Goal: Task Accomplishment & Management: Manage account settings

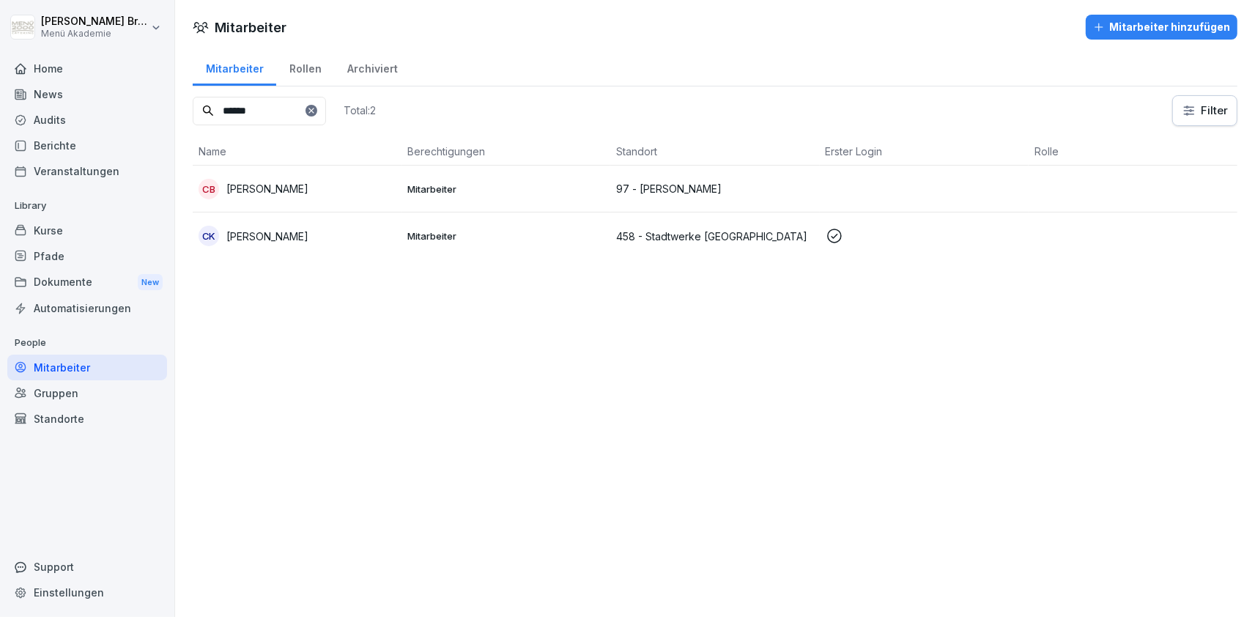
click at [82, 130] on div "Audits" at bounding box center [87, 120] width 160 height 26
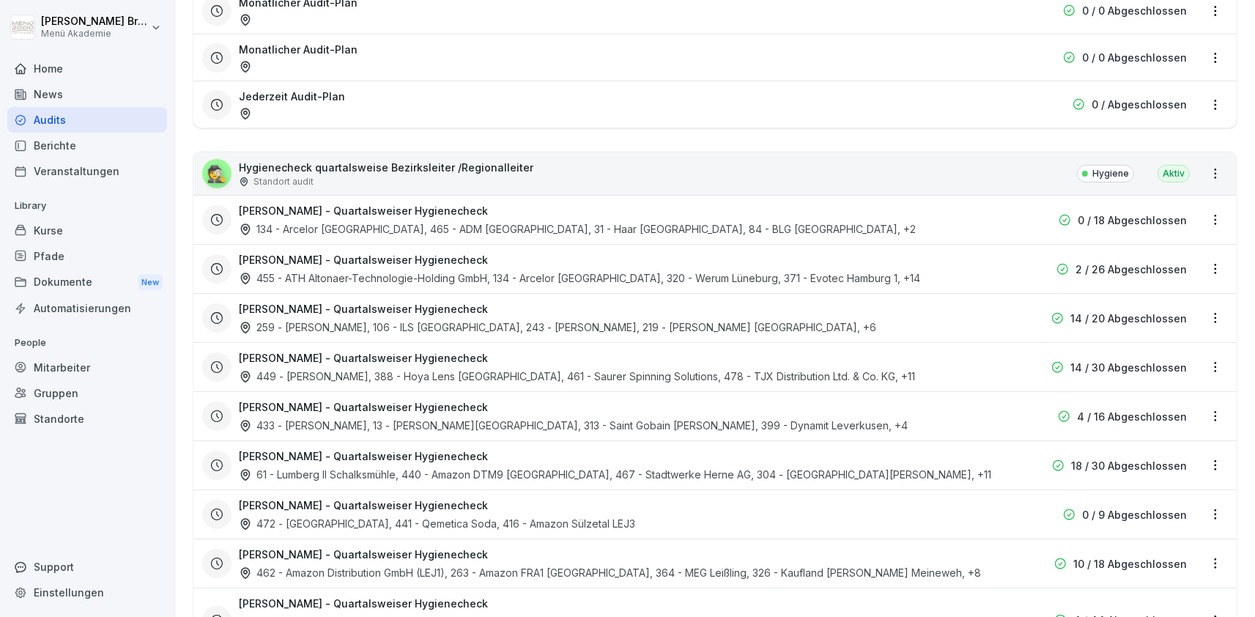
scroll to position [423, 0]
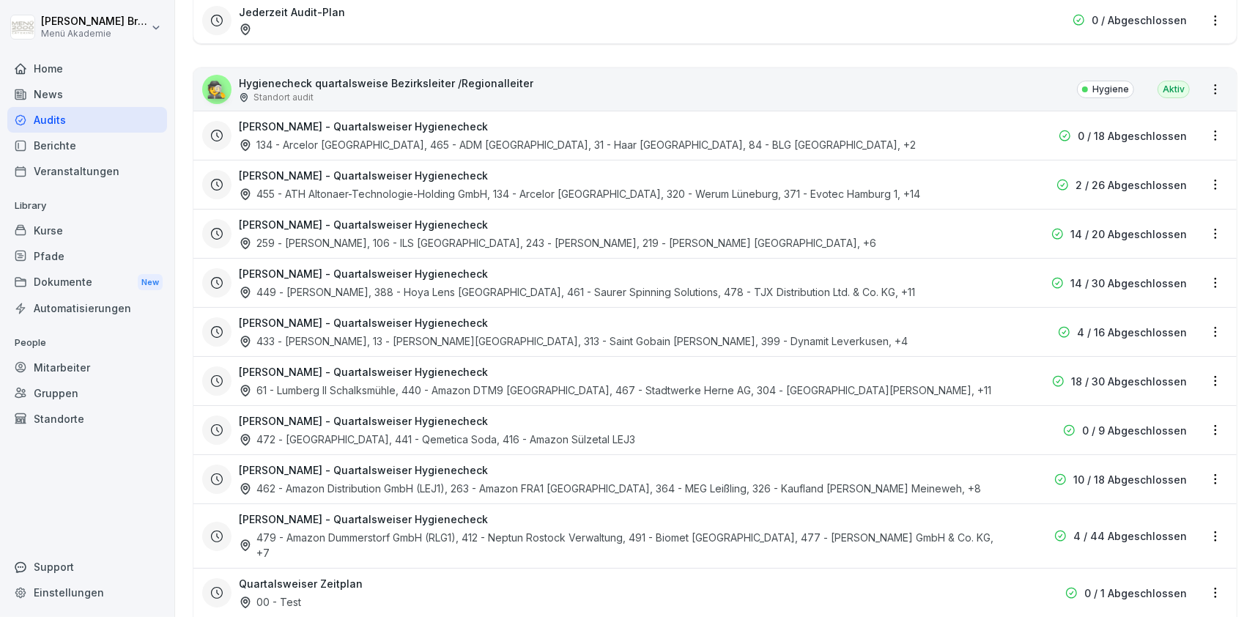
click at [362, 415] on h3 "[PERSON_NAME] - Quartalsweiser Hygienecheck" at bounding box center [363, 420] width 249 height 15
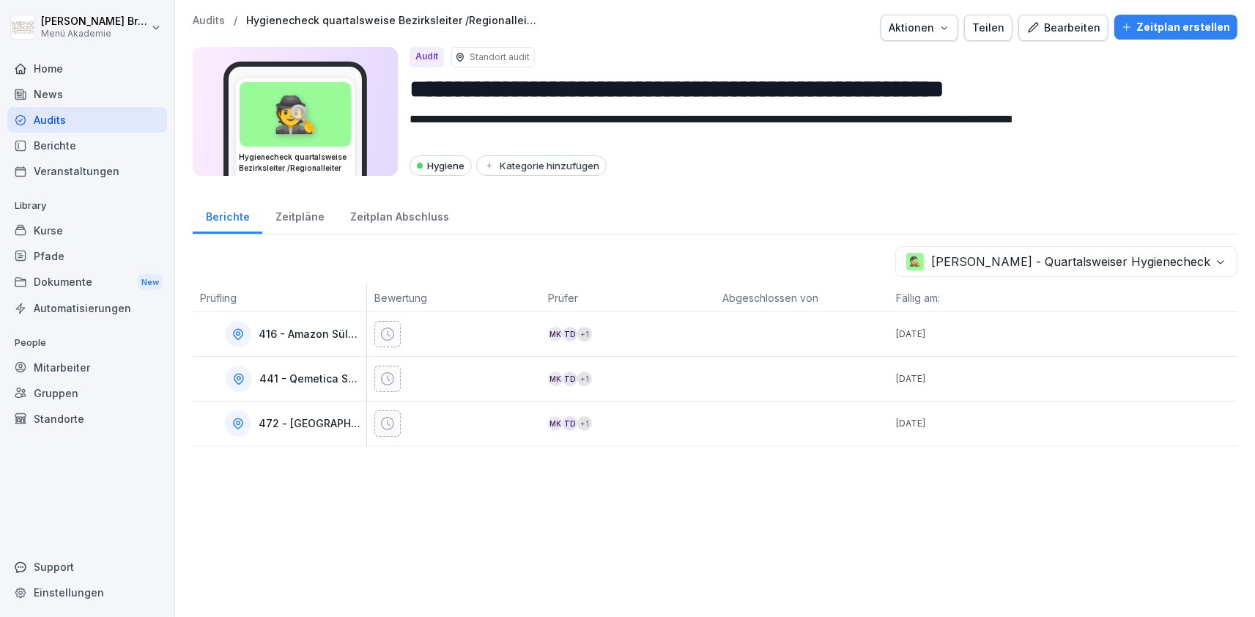
click at [950, 29] on icon "button" at bounding box center [945, 28] width 12 height 12
click at [1069, 23] on div "Bearbeiten" at bounding box center [1064, 28] width 74 height 16
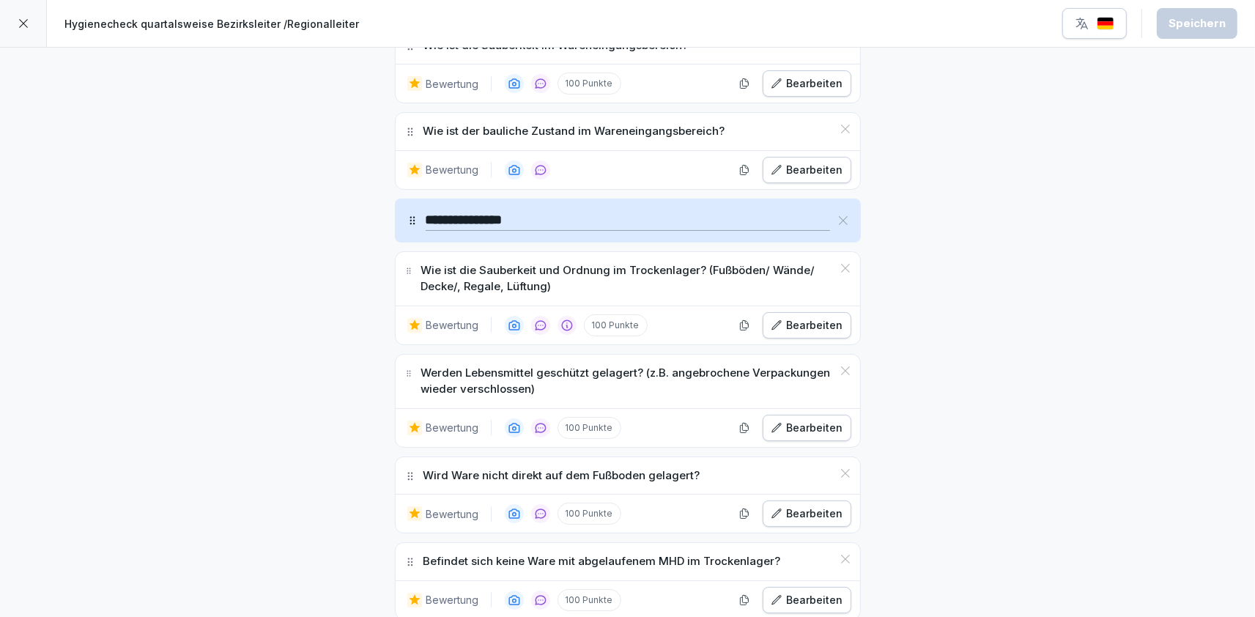
scroll to position [761, 0]
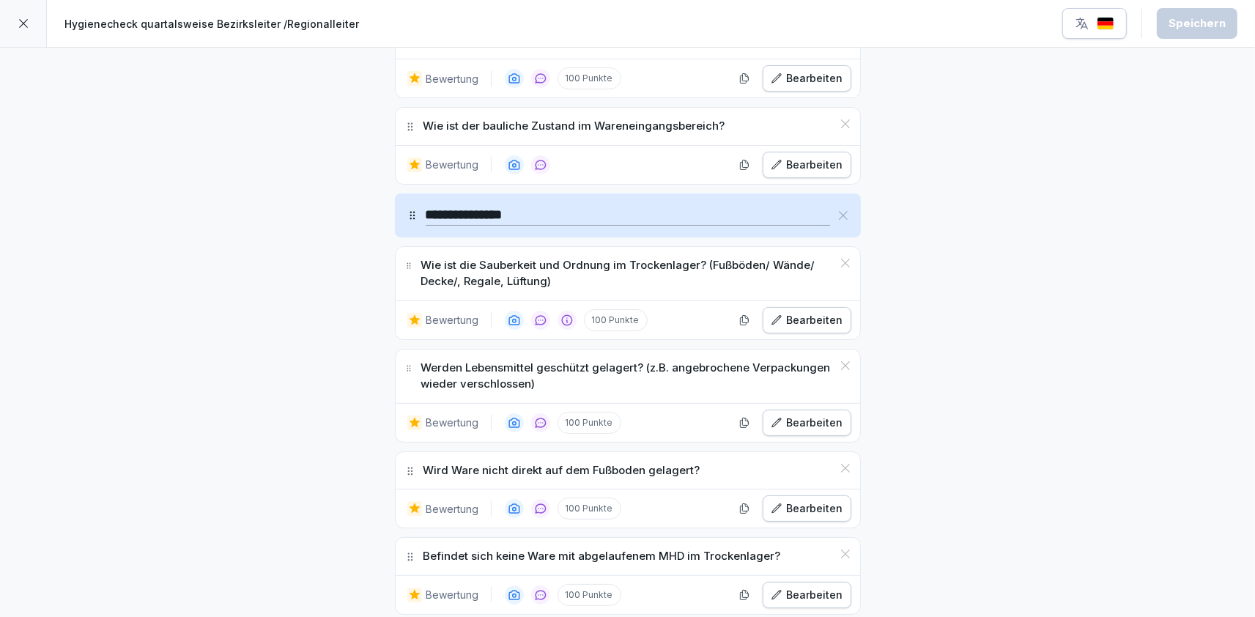
click at [34, 21] on div at bounding box center [23, 23] width 47 height 47
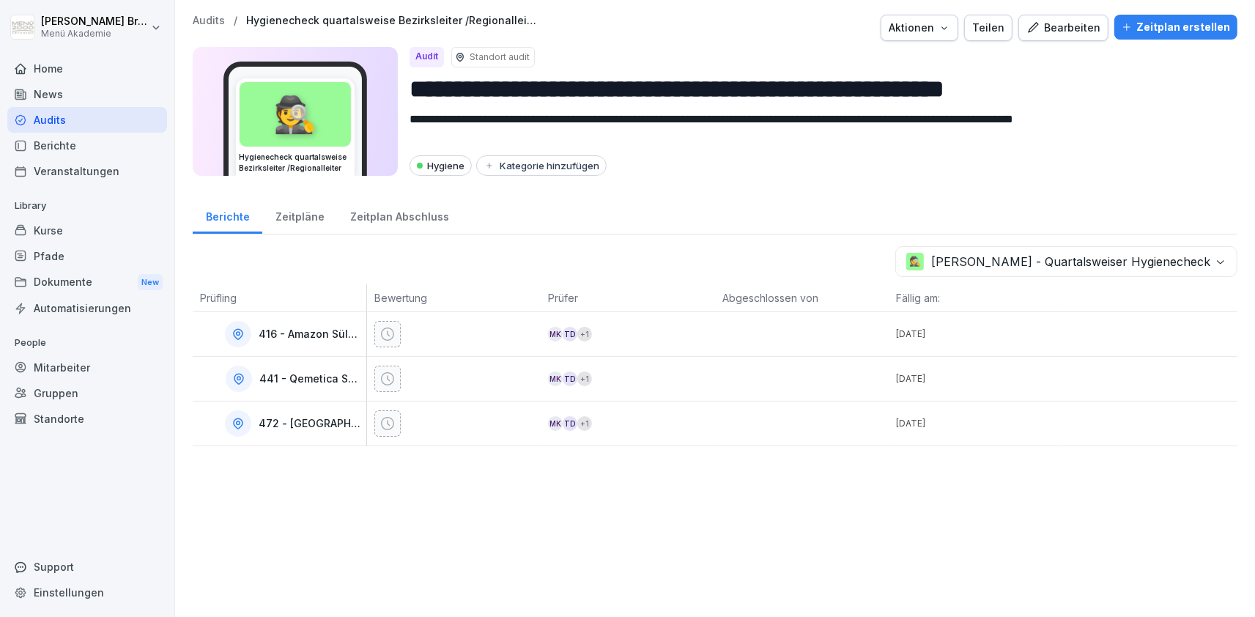
click at [309, 218] on div "Zeitpläne" at bounding box center [299, 214] width 75 height 37
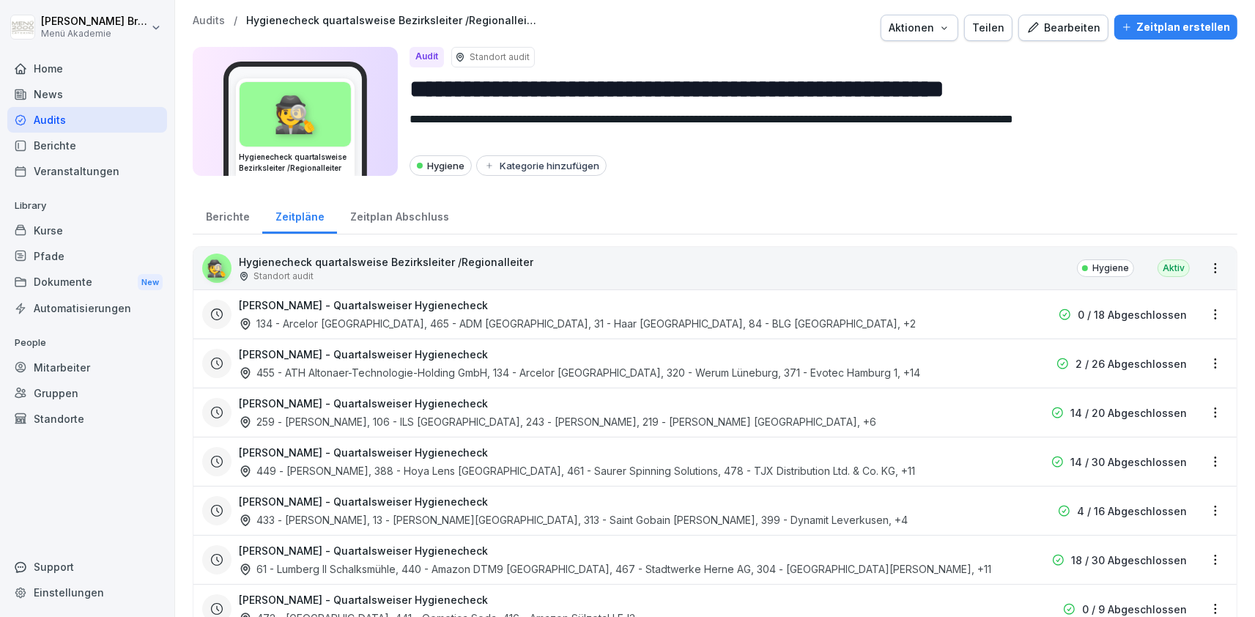
click at [229, 222] on div "Berichte" at bounding box center [228, 214] width 70 height 37
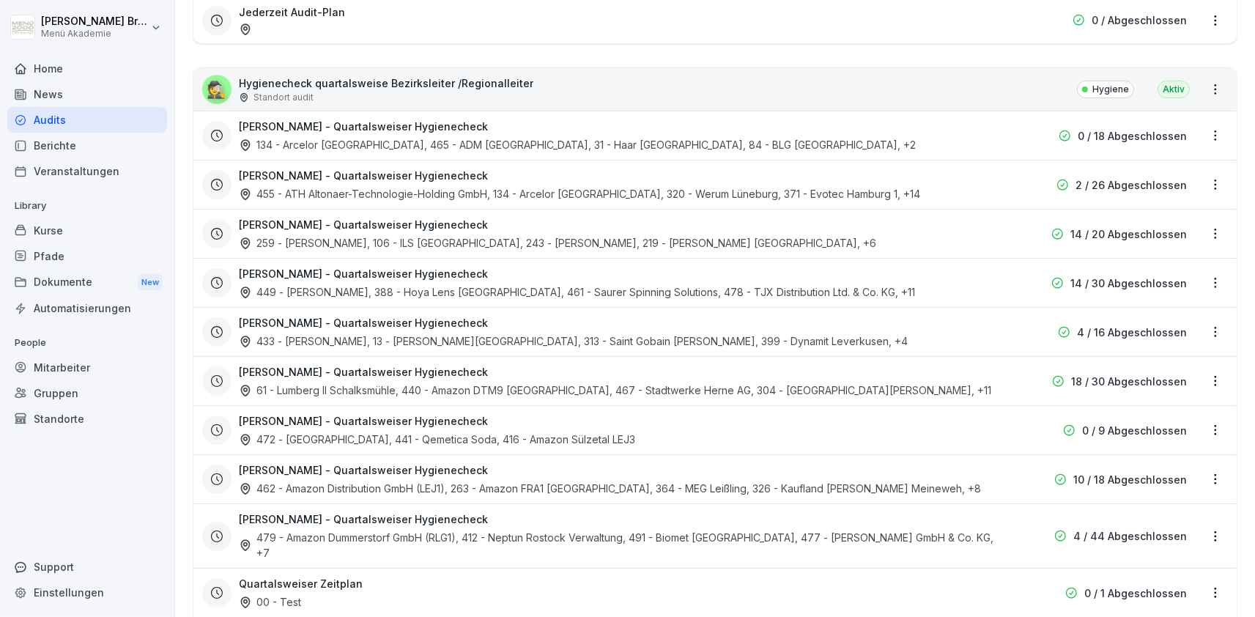
scroll to position [508, 0]
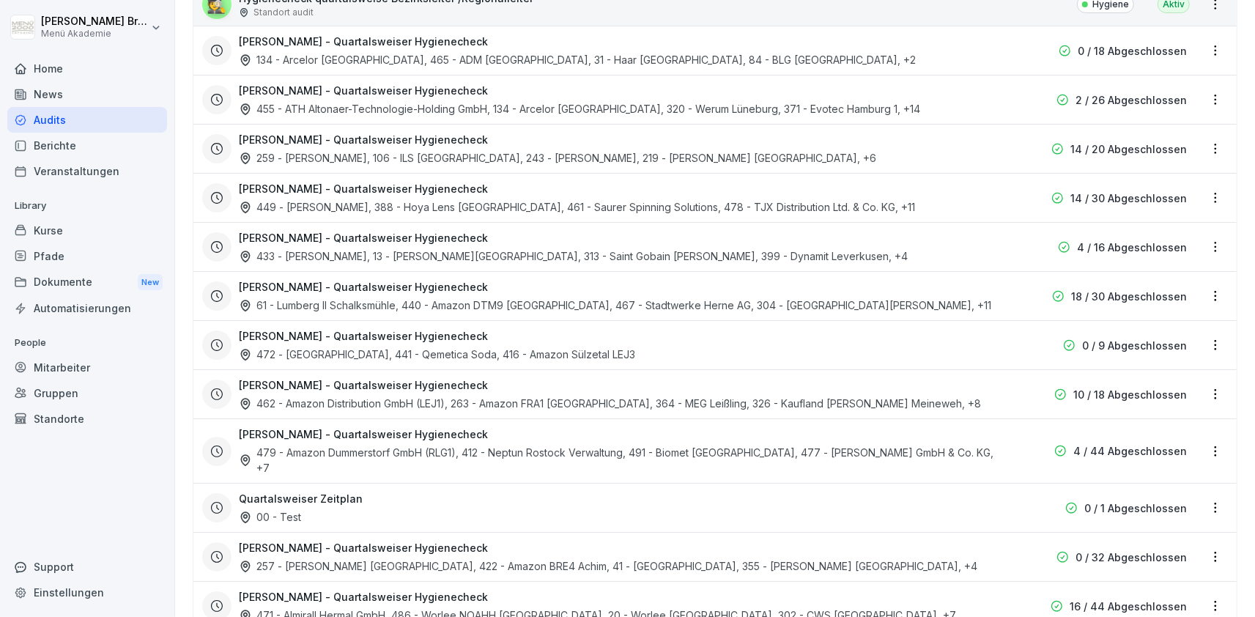
click at [366, 334] on h3 "[PERSON_NAME] - Quartalsweiser Hygienecheck" at bounding box center [363, 335] width 249 height 15
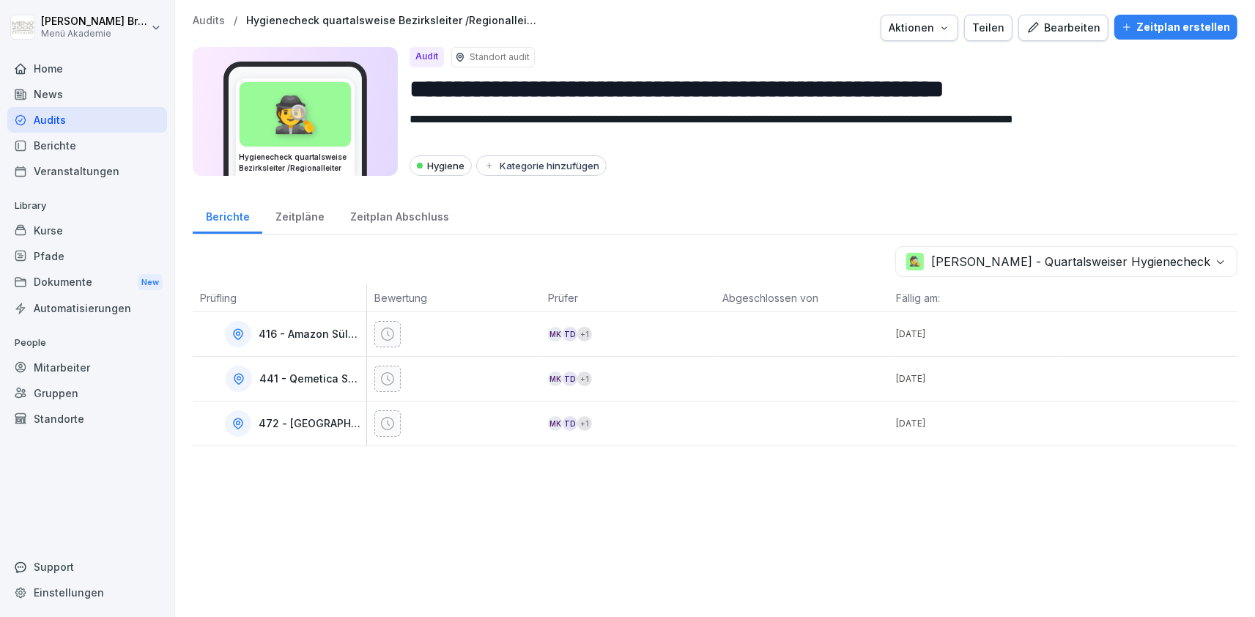
click at [1208, 20] on div "Zeitplan erstellen" at bounding box center [1176, 27] width 108 height 16
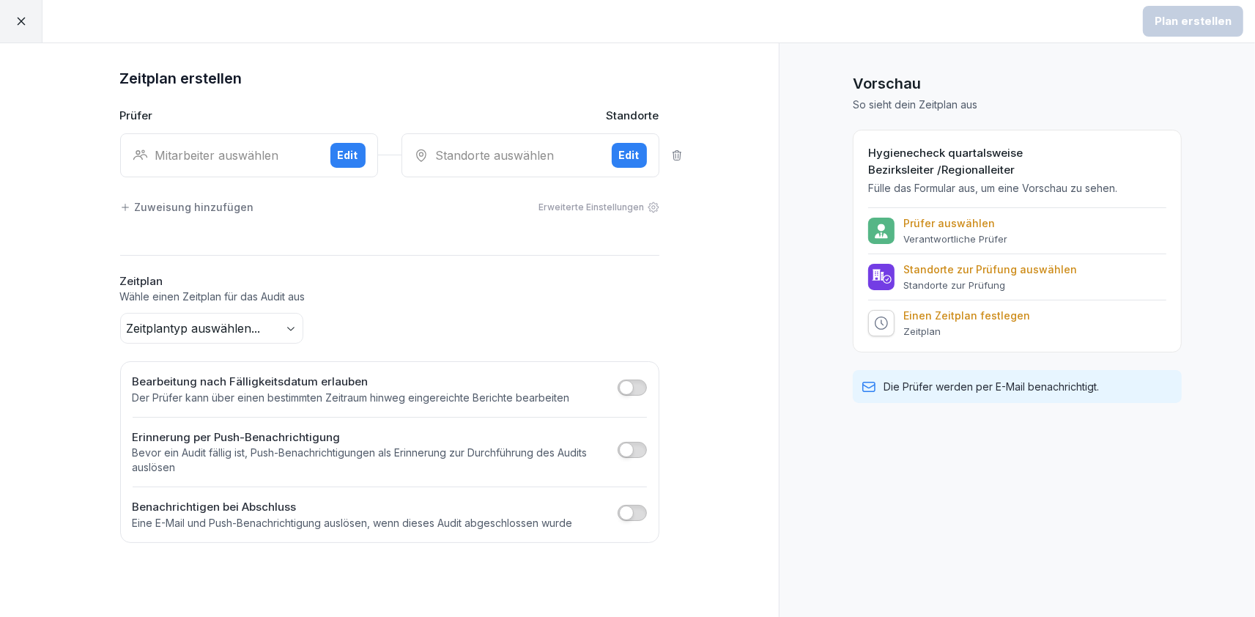
click at [11, 29] on div at bounding box center [21, 21] width 42 height 42
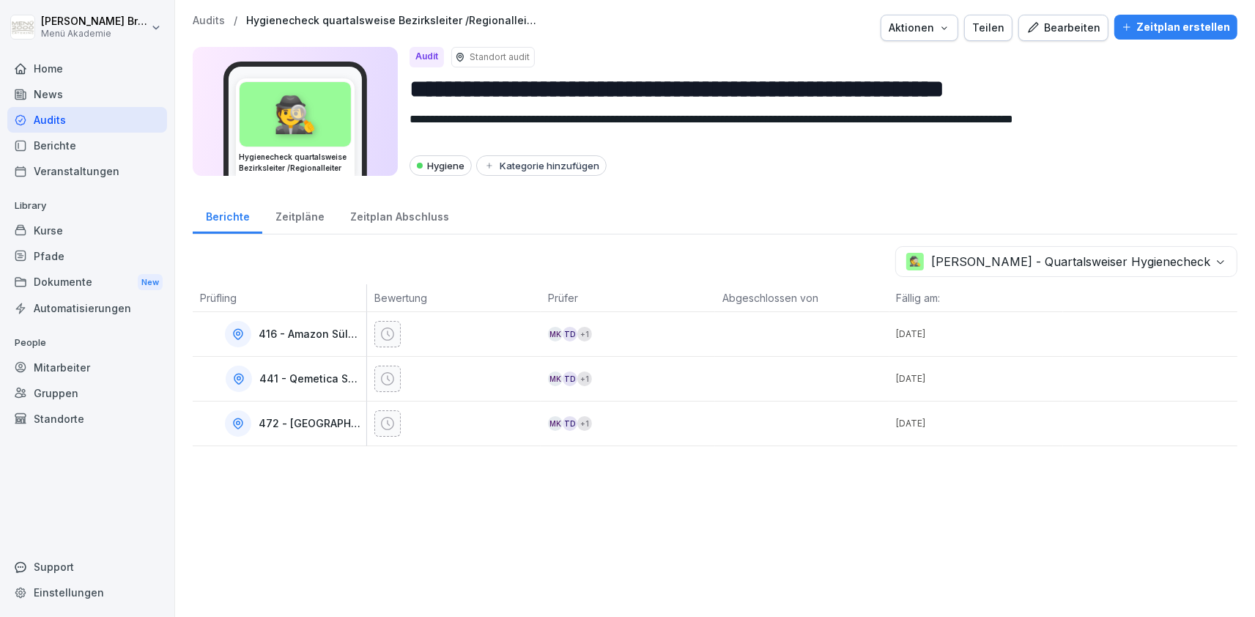
click at [370, 214] on div "Zeitplan Abschluss" at bounding box center [399, 214] width 125 height 37
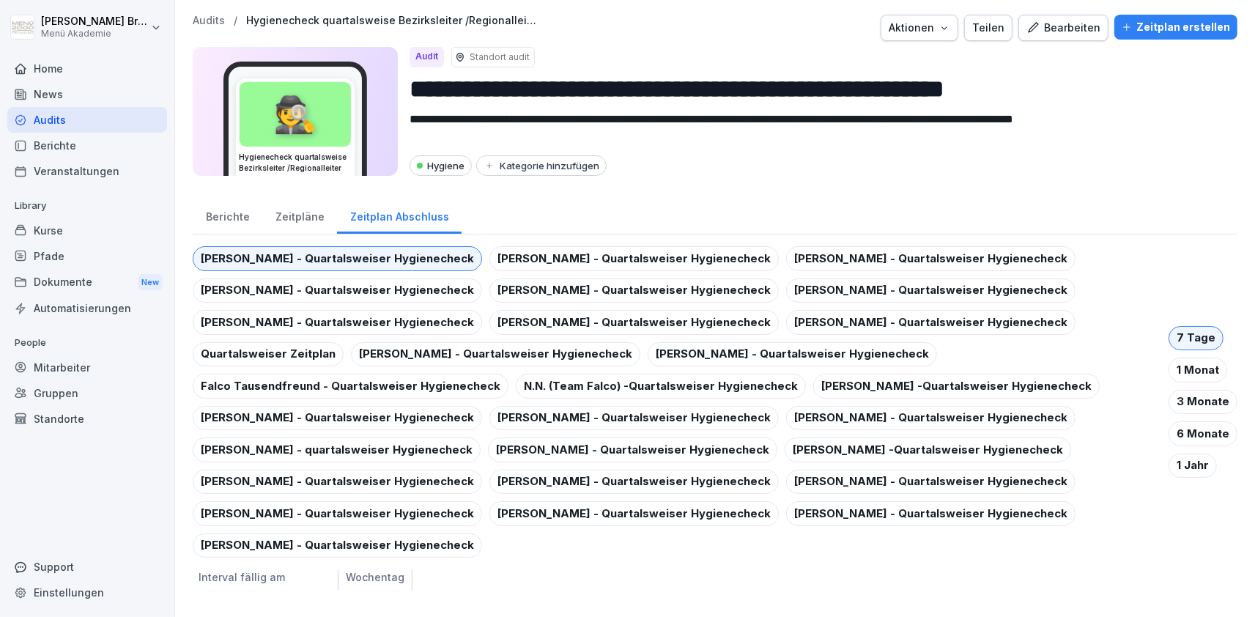
click at [308, 215] on div "Zeitpläne" at bounding box center [299, 214] width 75 height 37
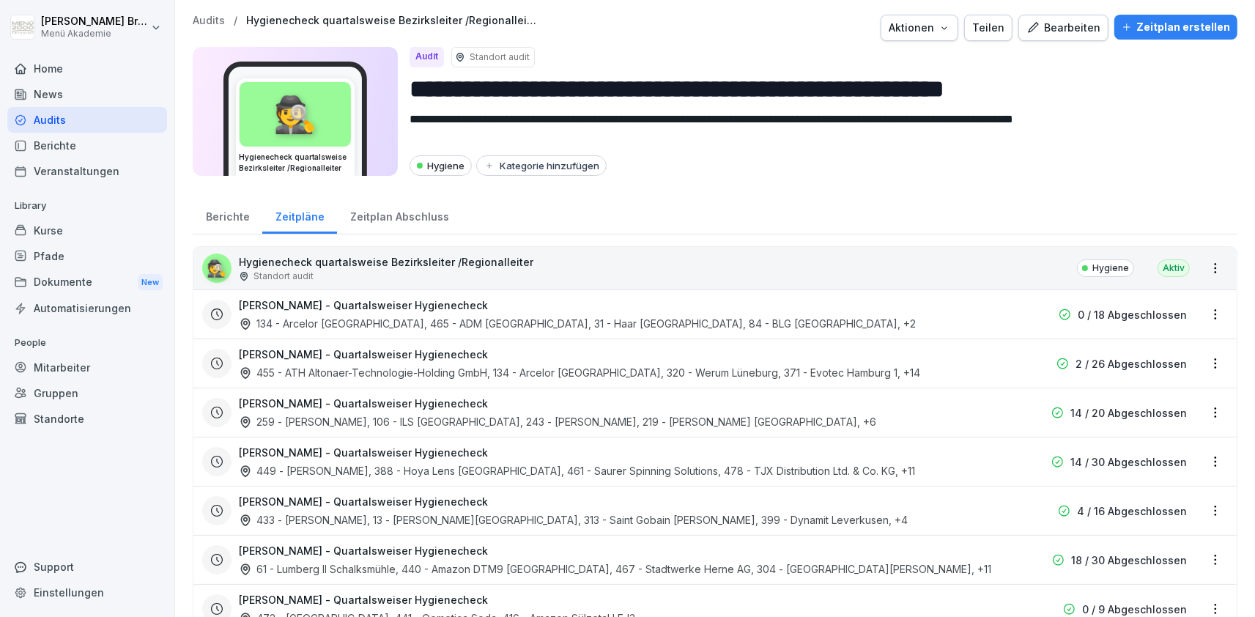
click at [234, 220] on div "Berichte" at bounding box center [228, 214] width 70 height 37
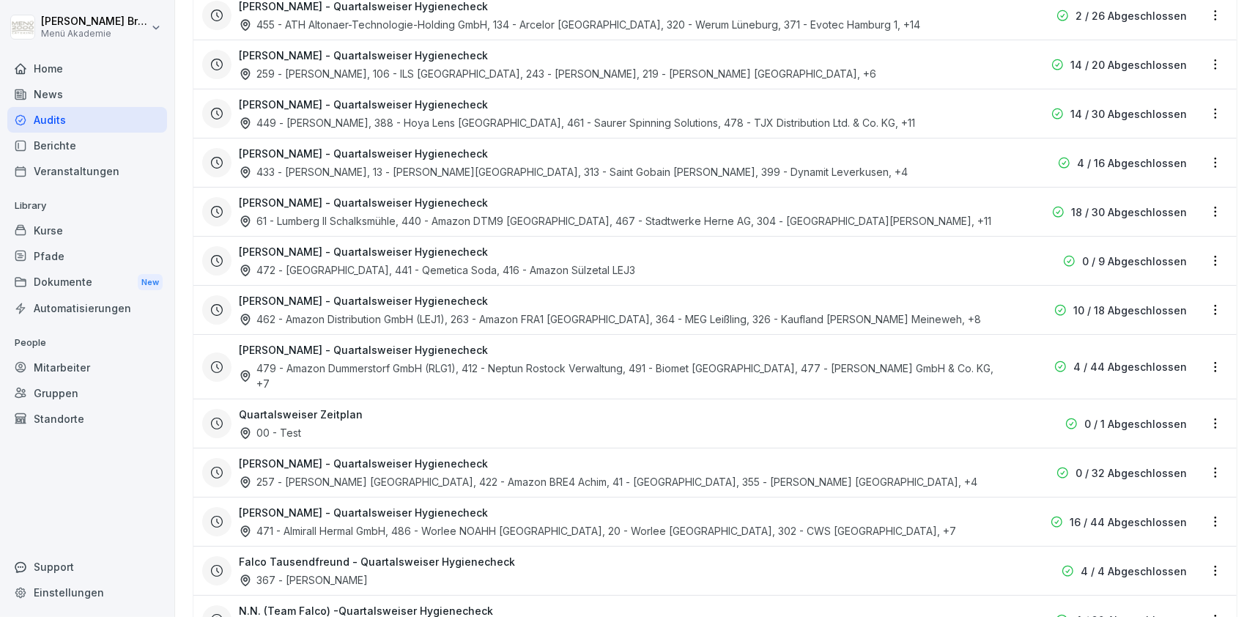
scroll to position [508, 0]
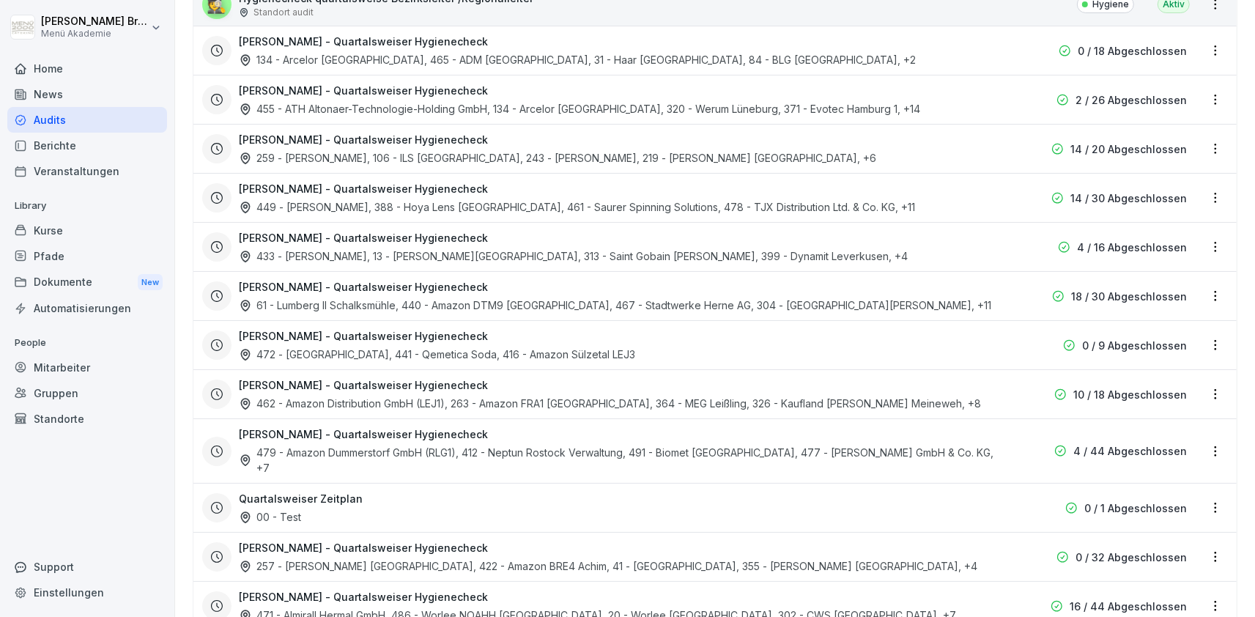
click at [375, 334] on h3 "[PERSON_NAME] - Quartalsweiser Hygienecheck" at bounding box center [363, 335] width 249 height 15
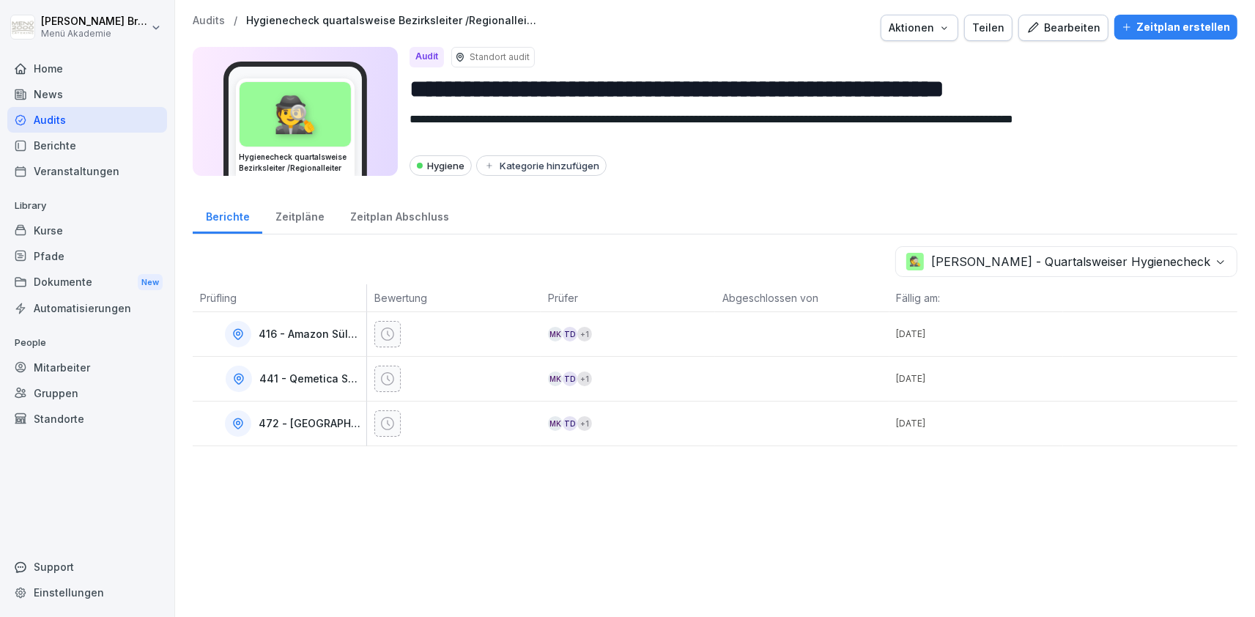
click at [947, 28] on icon "button" at bounding box center [944, 27] width 5 height 3
click at [1060, 23] on div "Bearbeiten" at bounding box center [1064, 28] width 74 height 16
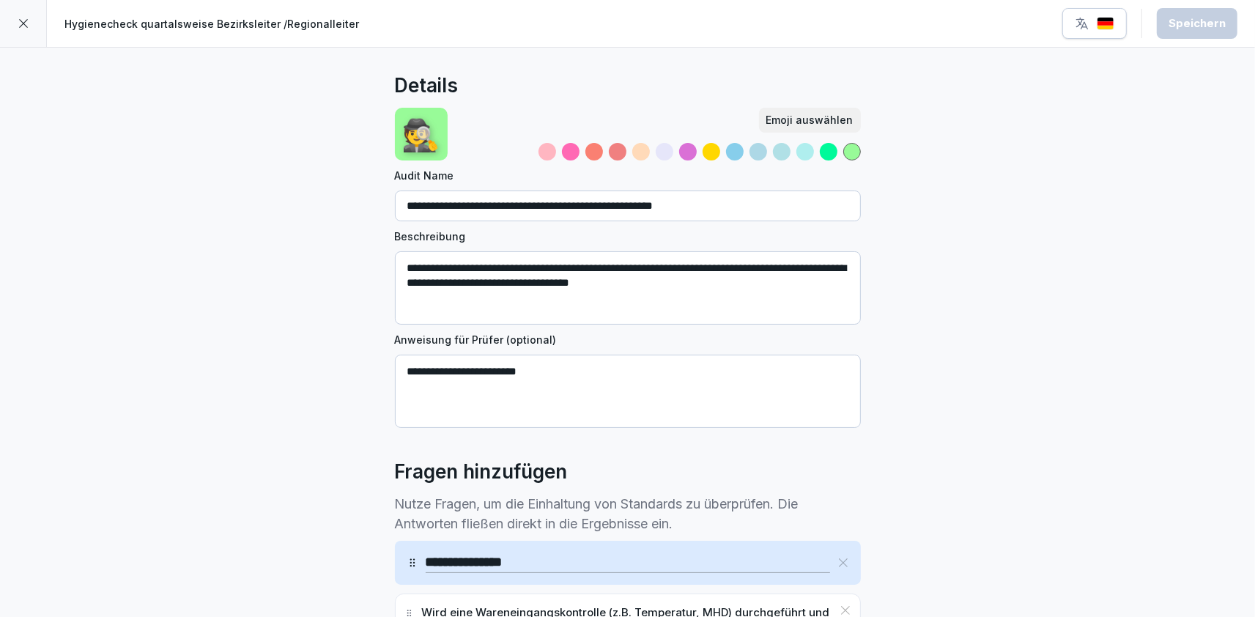
click at [32, 17] on div at bounding box center [23, 23] width 47 height 47
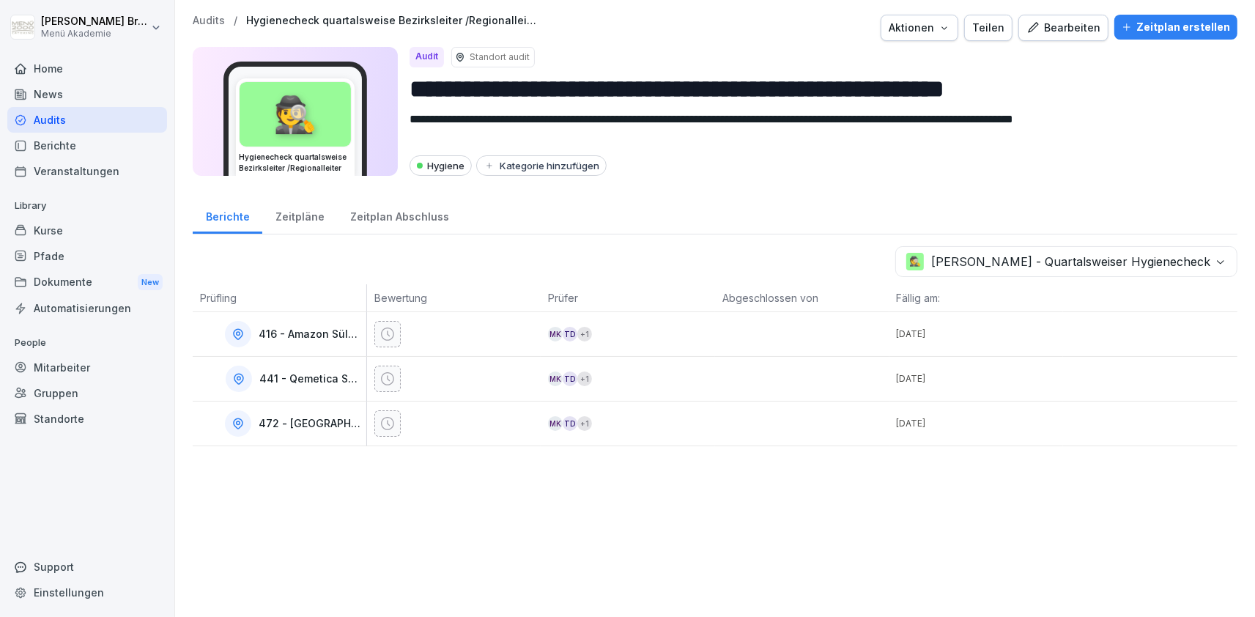
click at [310, 224] on div "Zeitpläne" at bounding box center [299, 214] width 75 height 37
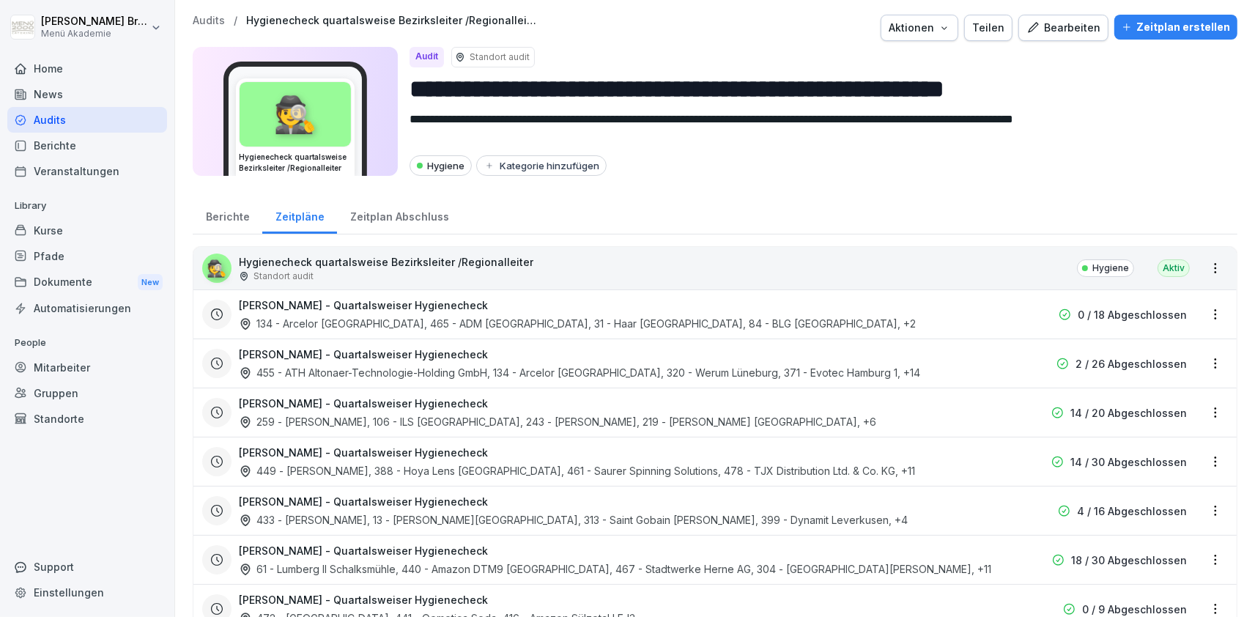
click at [239, 226] on div "Berichte" at bounding box center [228, 214] width 70 height 37
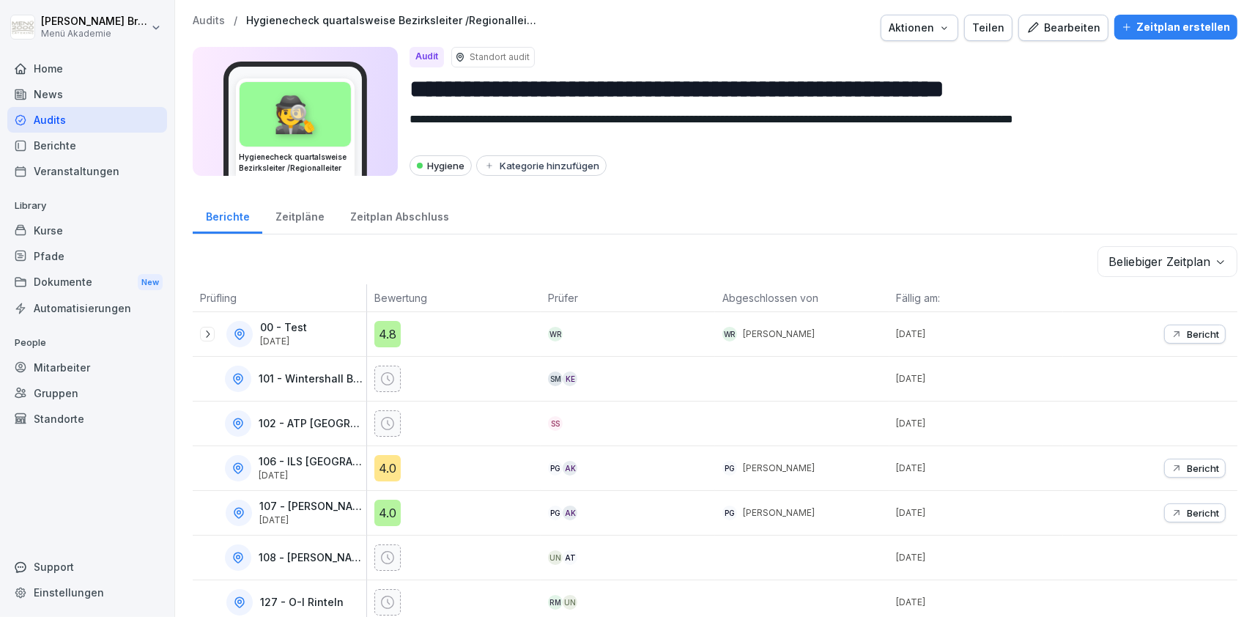
click at [32, 117] on div "Audits" at bounding box center [87, 120] width 160 height 26
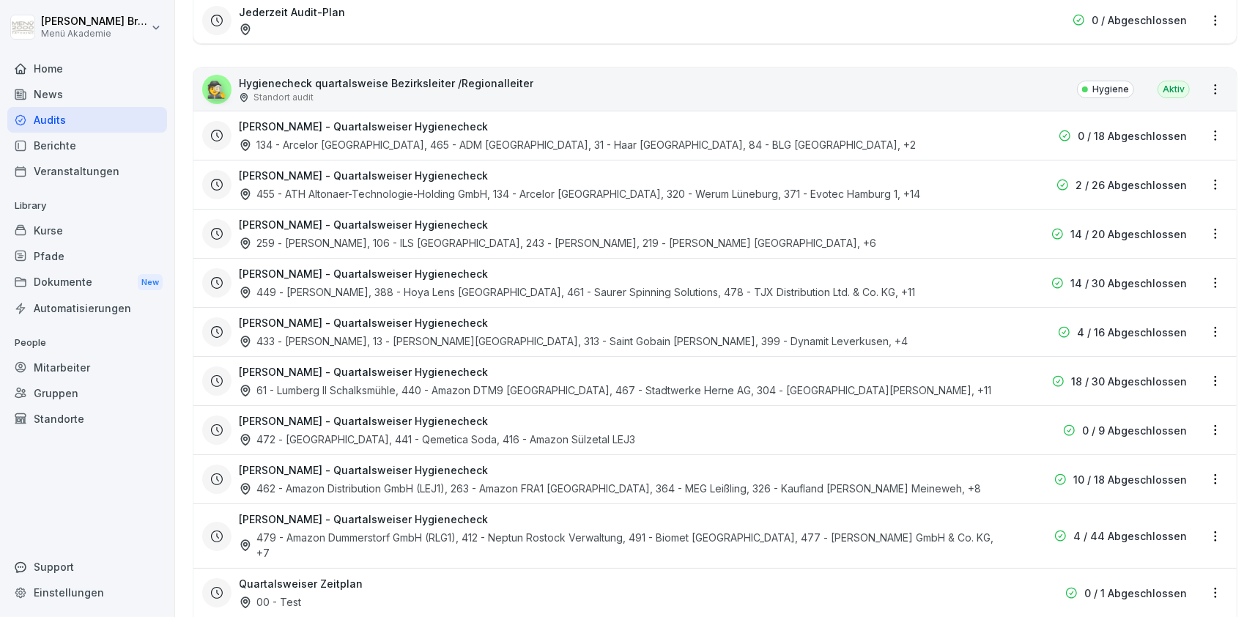
scroll to position [508, 0]
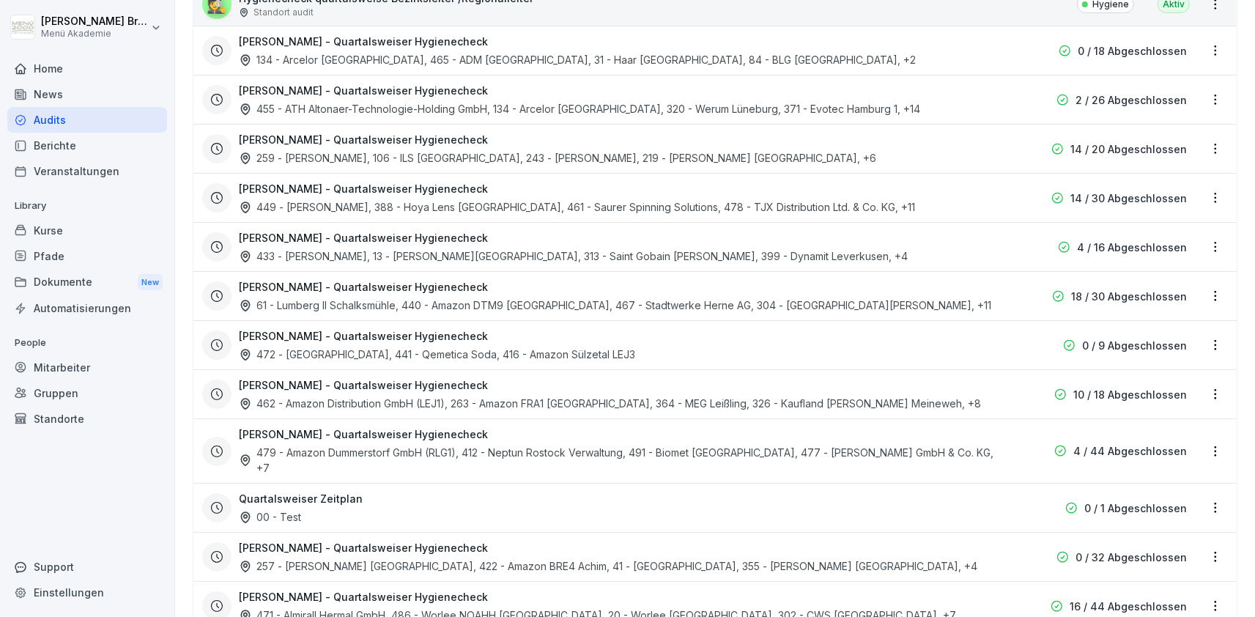
click at [359, 382] on h3 "[PERSON_NAME] - Quartalsweiser Hygienecheck" at bounding box center [363, 384] width 249 height 15
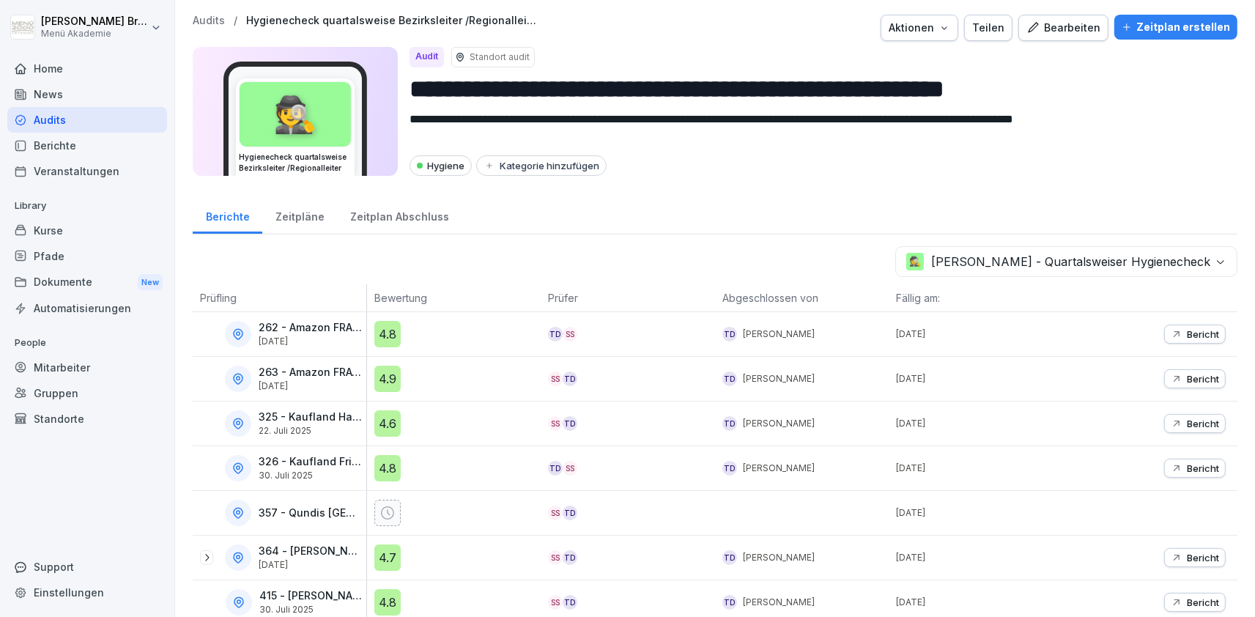
click at [1052, 26] on div "Bearbeiten" at bounding box center [1064, 28] width 74 height 16
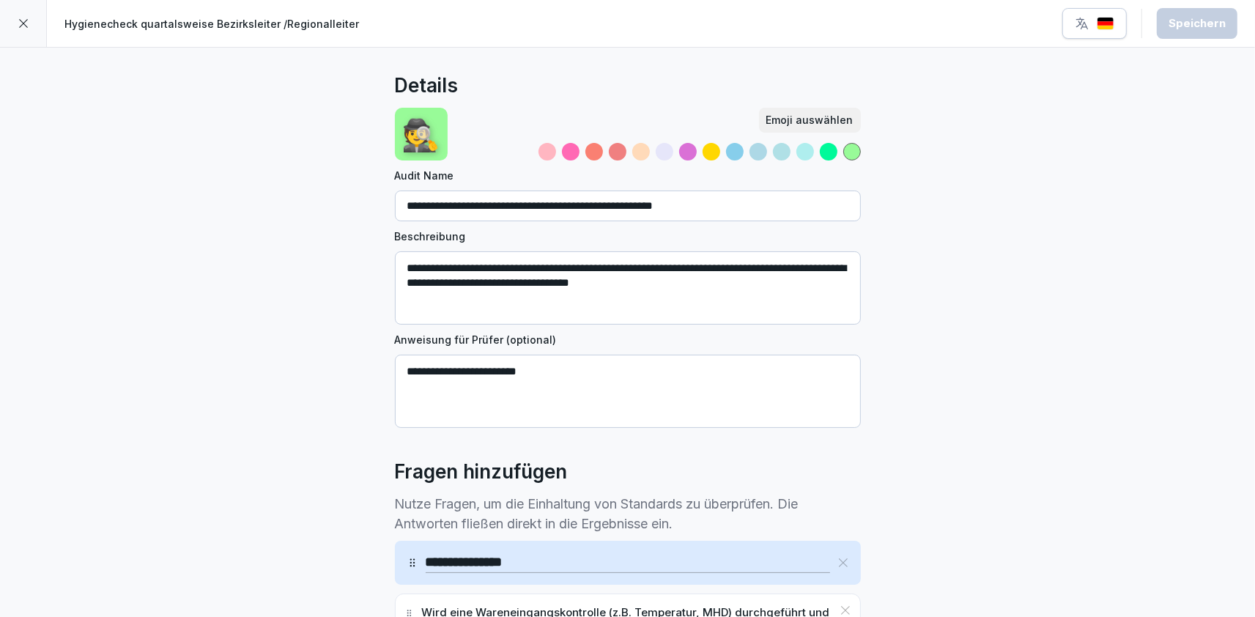
click at [26, 17] on div at bounding box center [23, 23] width 47 height 47
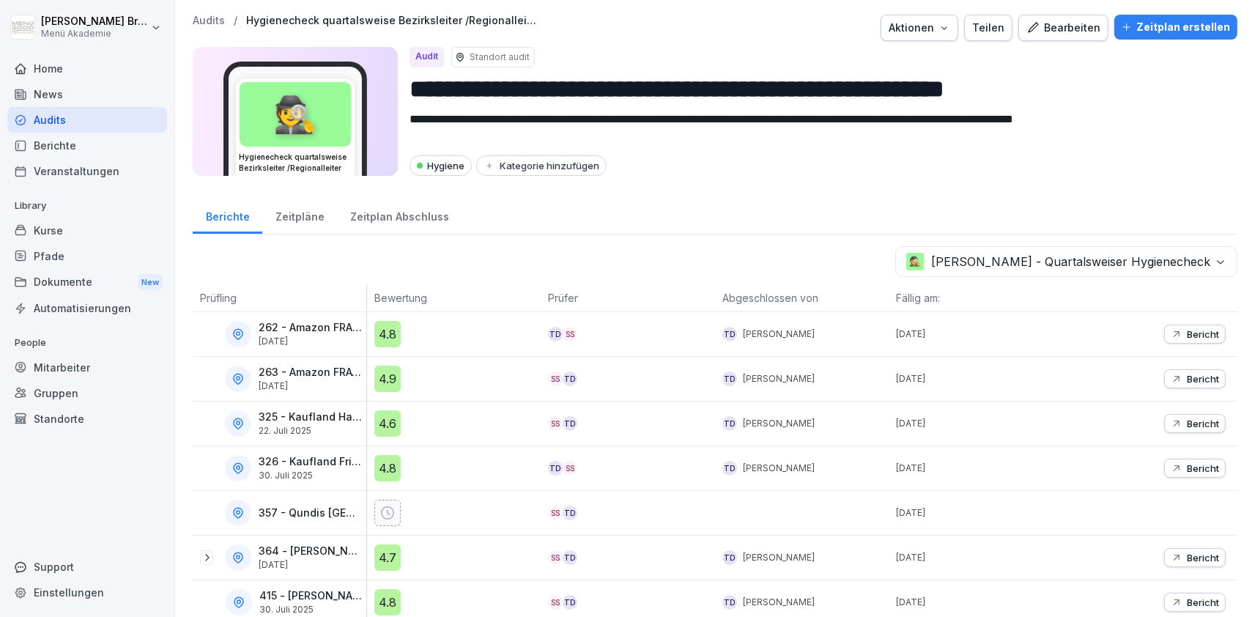
click at [303, 218] on div "Zeitpläne" at bounding box center [299, 214] width 75 height 37
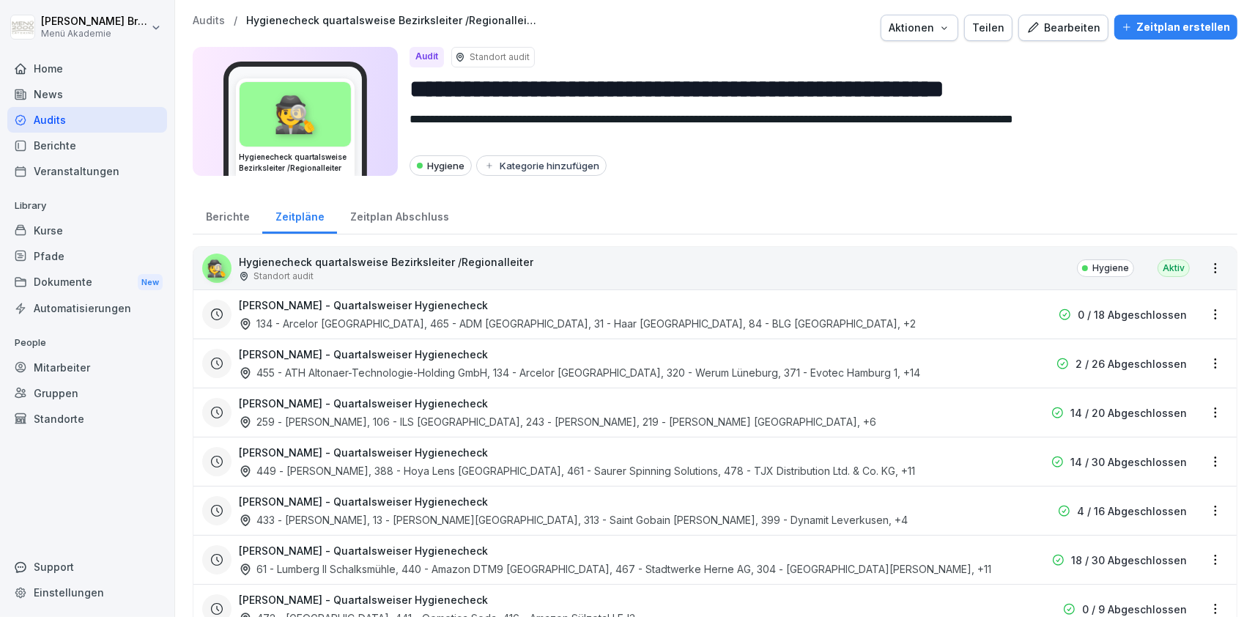
click at [214, 205] on div "Berichte" at bounding box center [228, 214] width 70 height 37
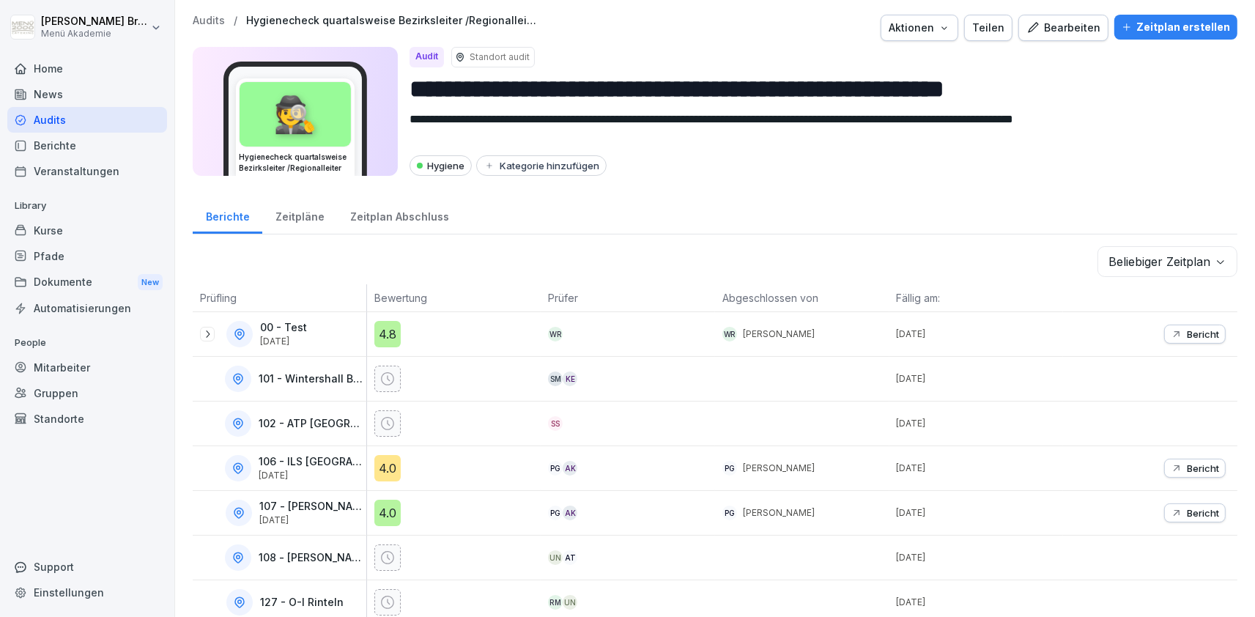
click at [97, 120] on div "Audits" at bounding box center [87, 120] width 160 height 26
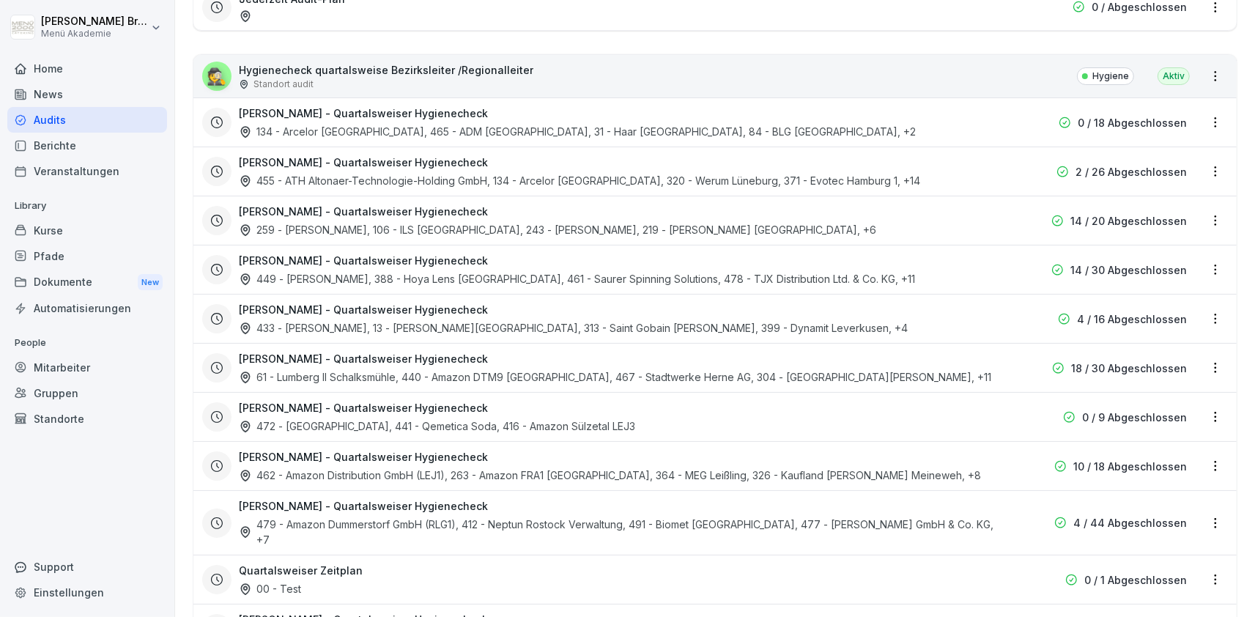
scroll to position [508, 0]
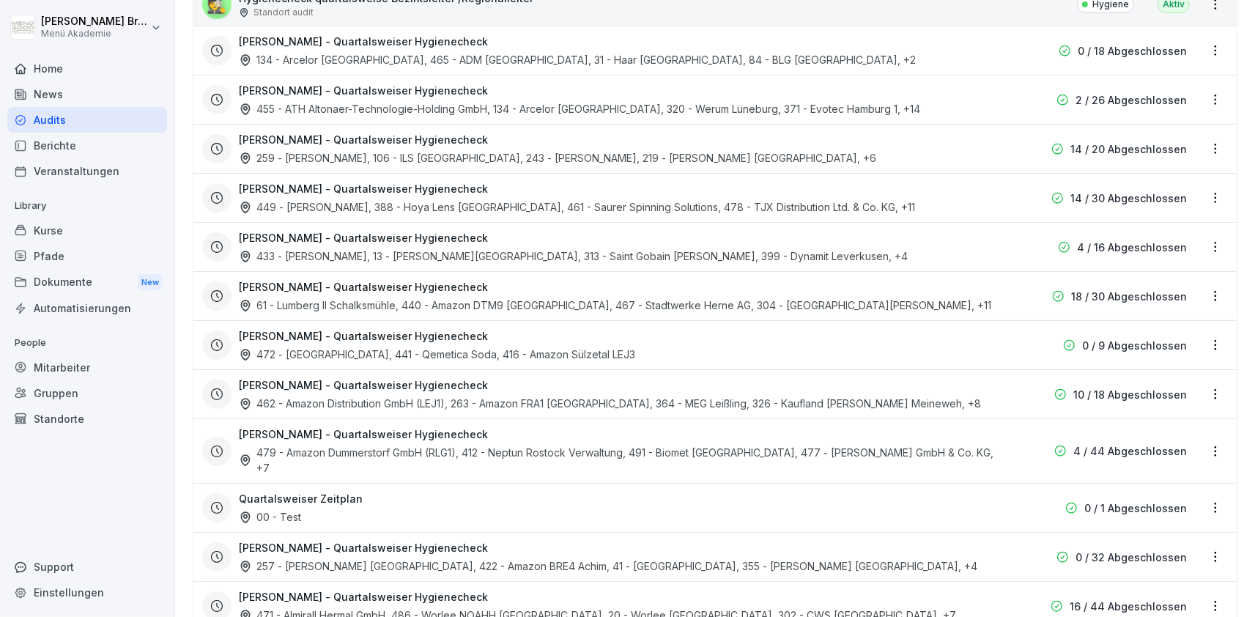
click at [295, 380] on h3 "[PERSON_NAME] - Quartalsweiser Hygienecheck" at bounding box center [363, 384] width 249 height 15
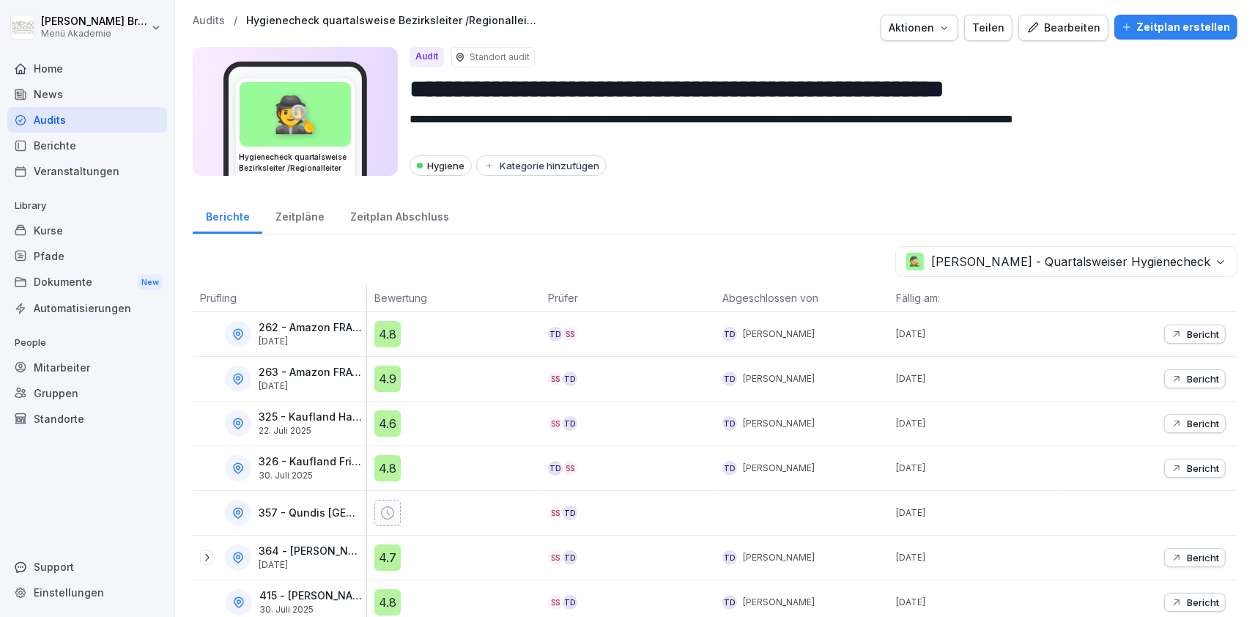
click at [947, 29] on div "Aktionen" at bounding box center [920, 28] width 62 height 16
click at [1027, 56] on html "**********" at bounding box center [627, 308] width 1255 height 617
click at [286, 213] on div "Zeitpläne" at bounding box center [299, 214] width 75 height 37
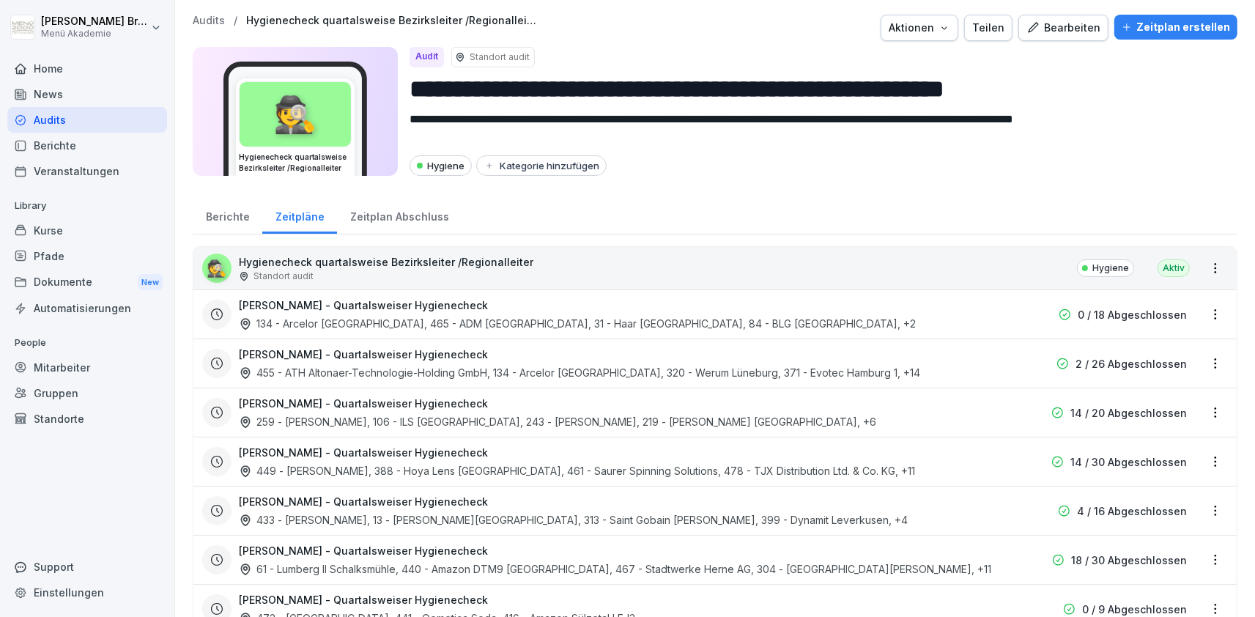
click at [235, 212] on div "Berichte" at bounding box center [228, 214] width 70 height 37
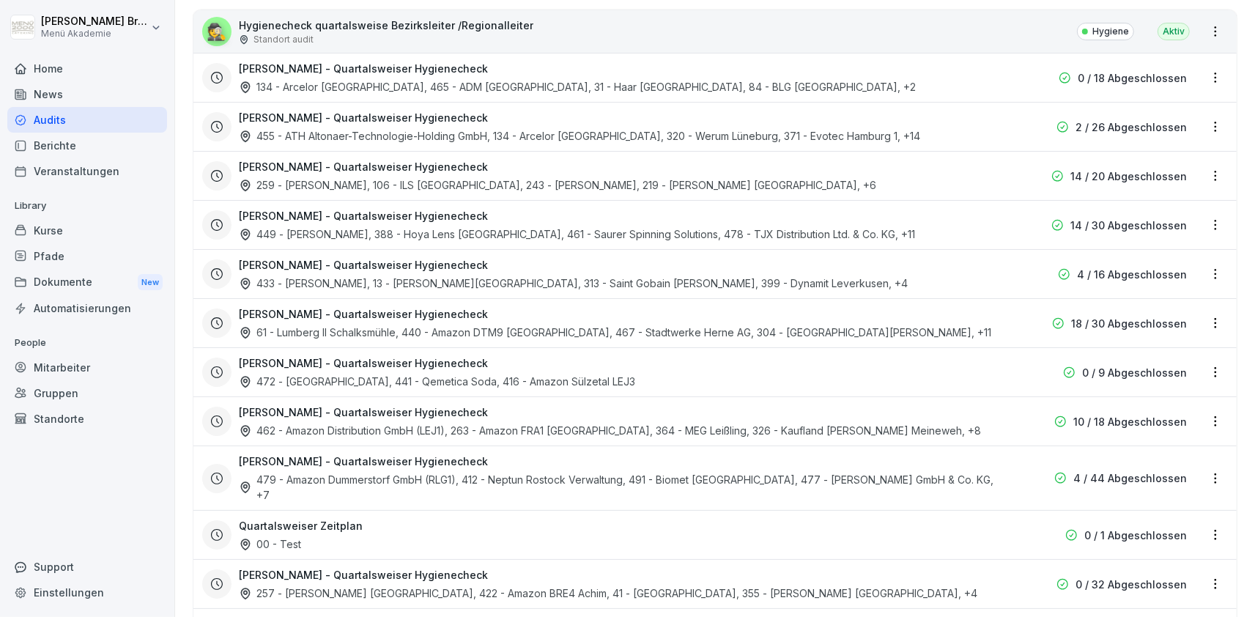
scroll to position [508, 0]
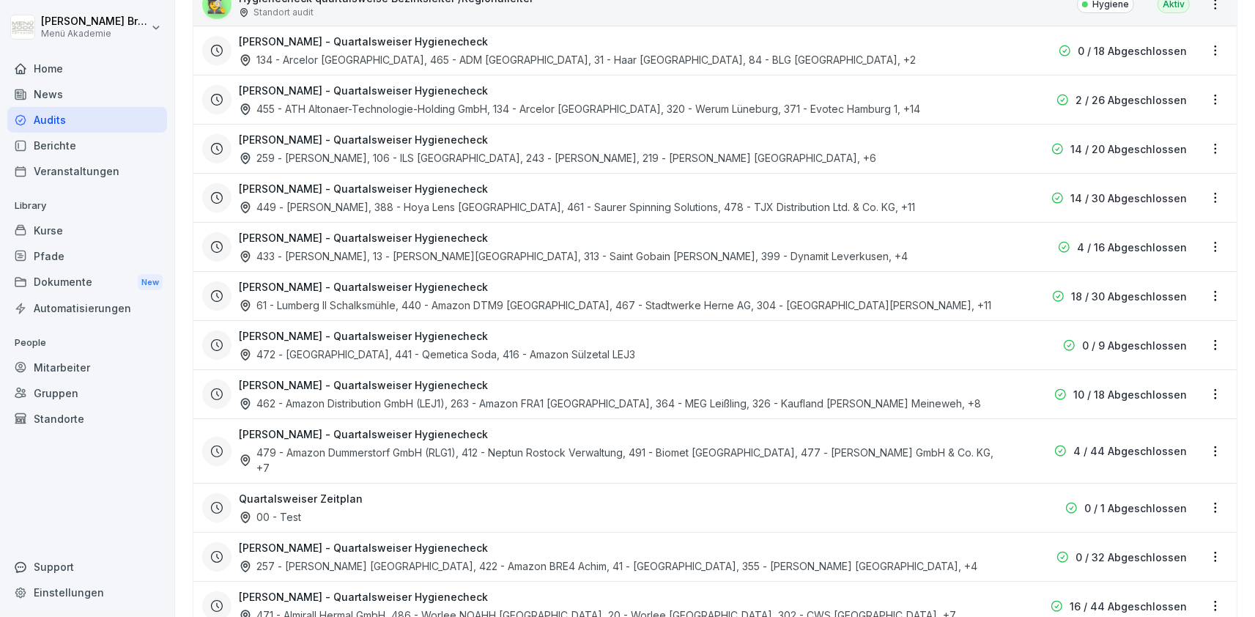
click at [362, 380] on h3 "[PERSON_NAME] - Quartalsweiser Hygienecheck" at bounding box center [363, 384] width 249 height 15
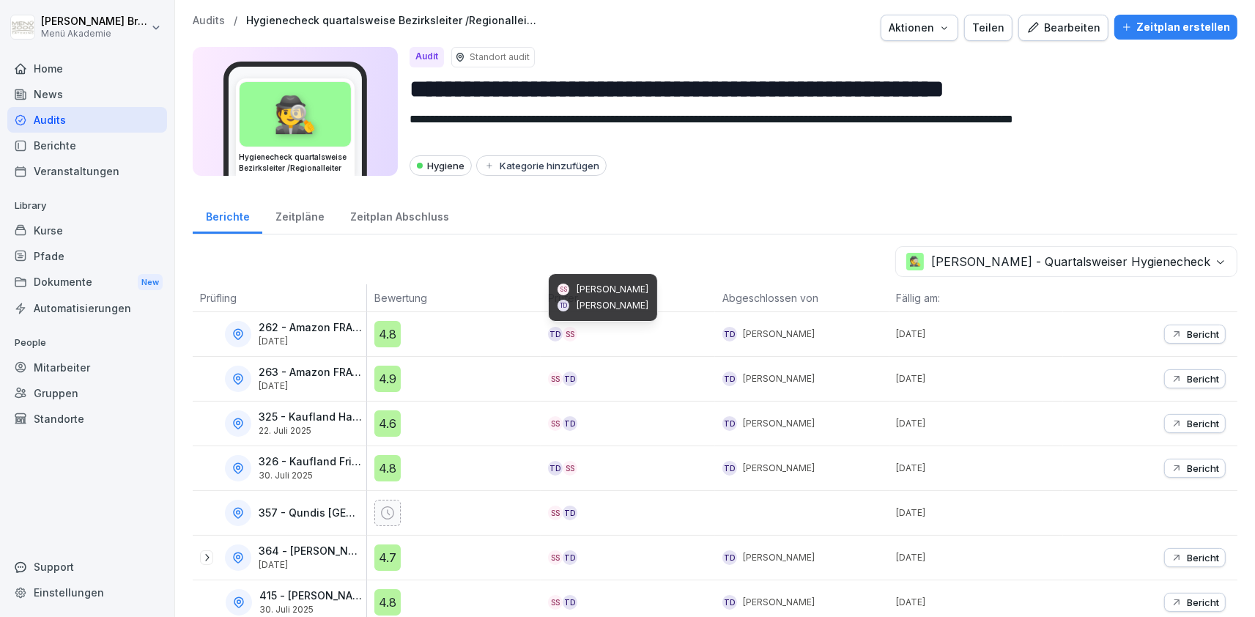
click at [572, 330] on div "SS" at bounding box center [570, 334] width 15 height 15
click at [1152, 30] on div "Zeitplan erstellen" at bounding box center [1176, 27] width 108 height 16
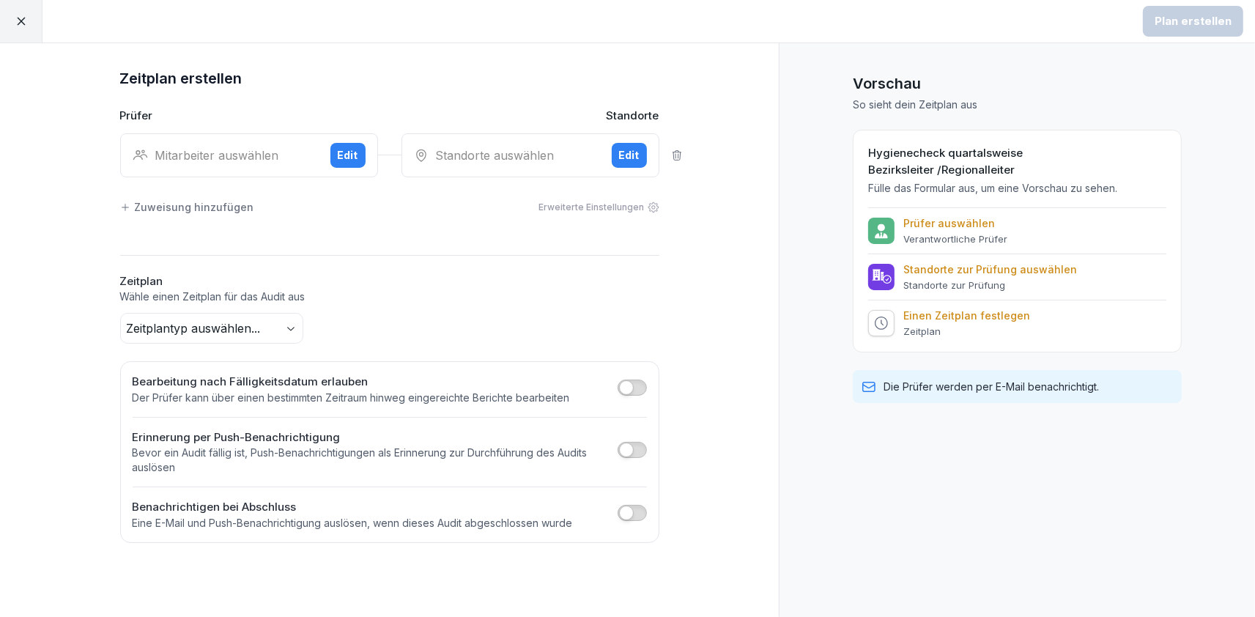
click at [21, 18] on icon at bounding box center [21, 21] width 13 height 13
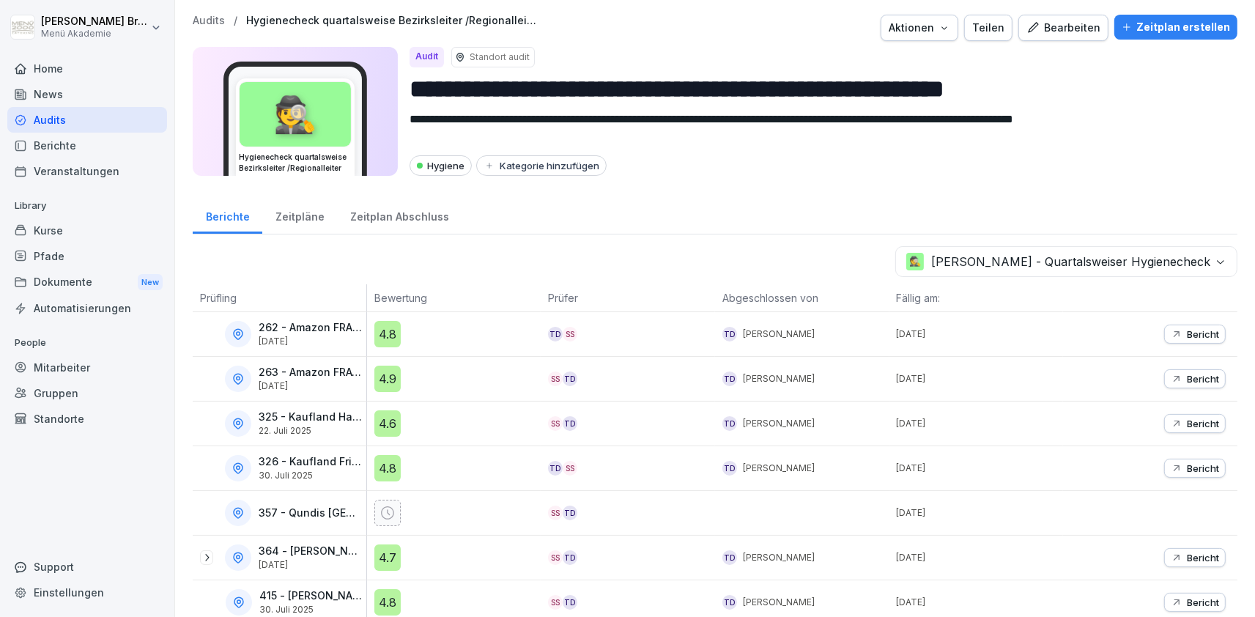
click at [1070, 45] on div "**********" at bounding box center [715, 100] width 1045 height 170
click at [1076, 31] on div "Bearbeiten" at bounding box center [1064, 28] width 74 height 16
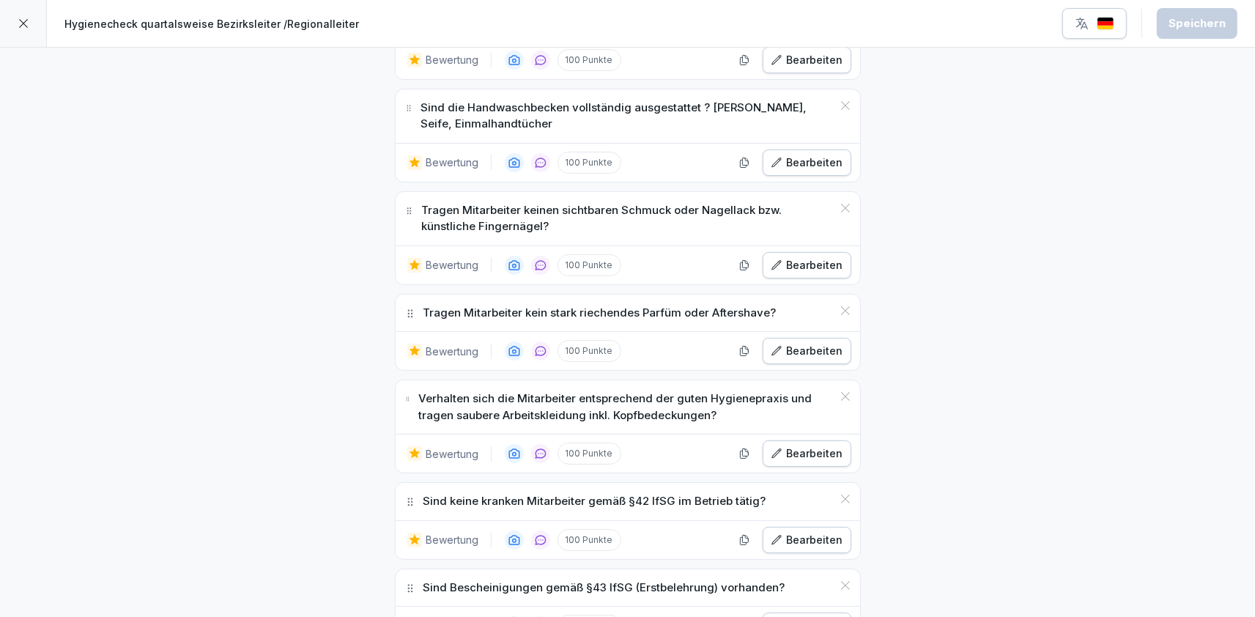
scroll to position [4077, 0]
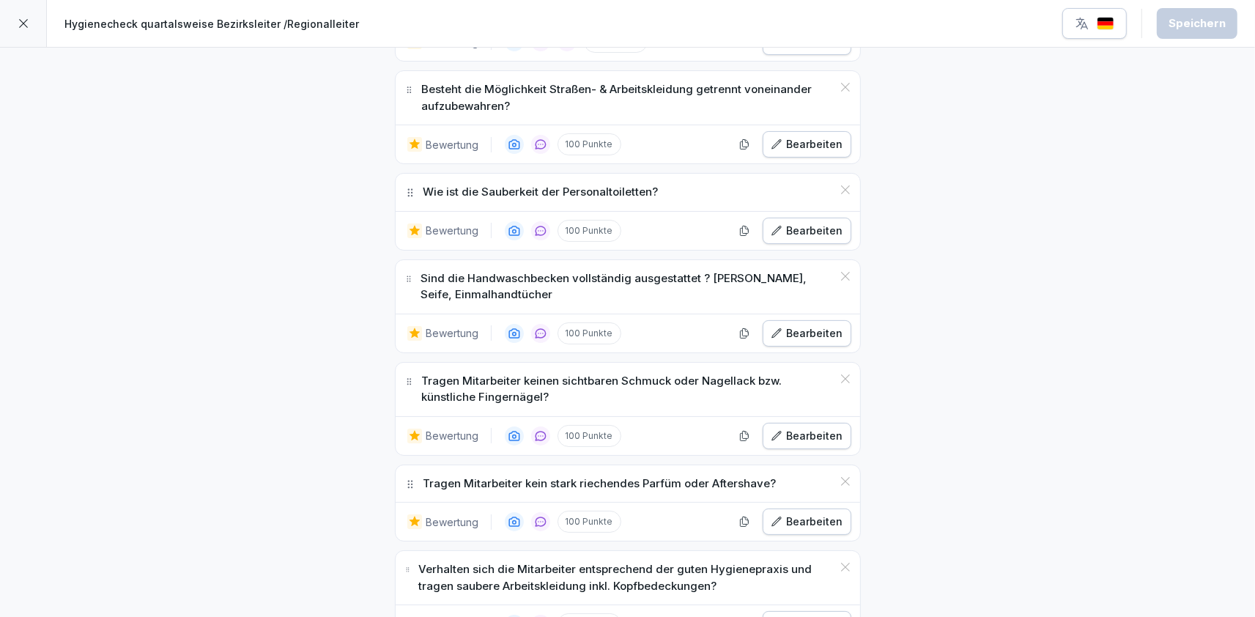
click at [12, 17] on div at bounding box center [23, 23] width 47 height 47
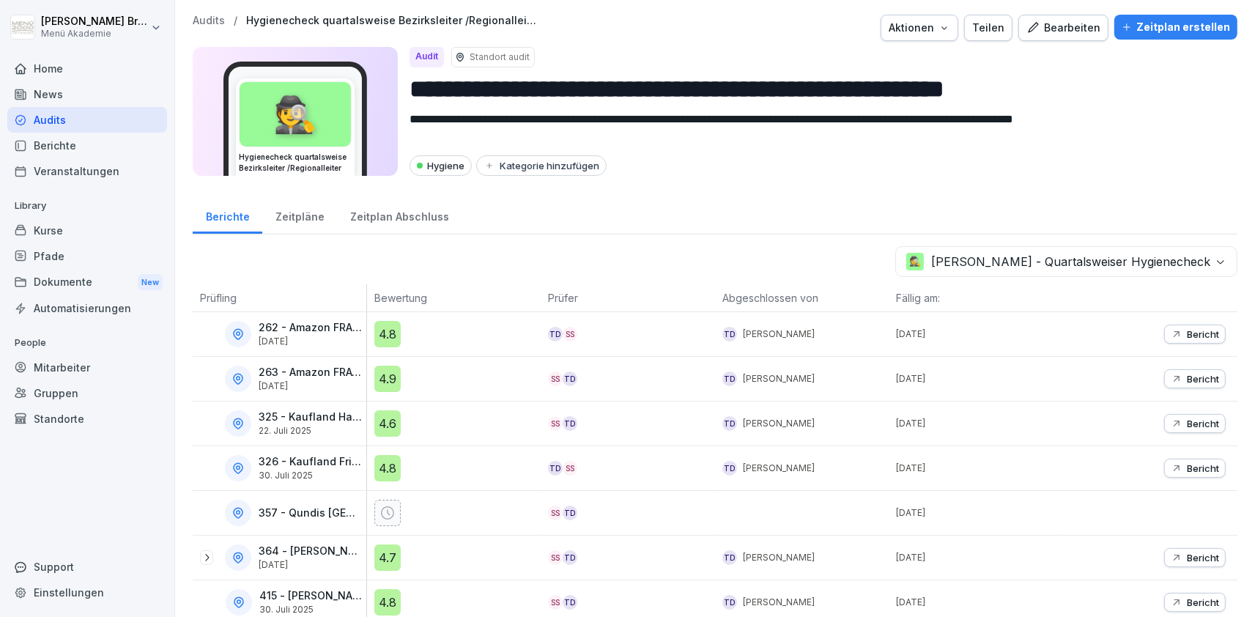
click at [302, 214] on div "Zeitpläne" at bounding box center [299, 214] width 75 height 37
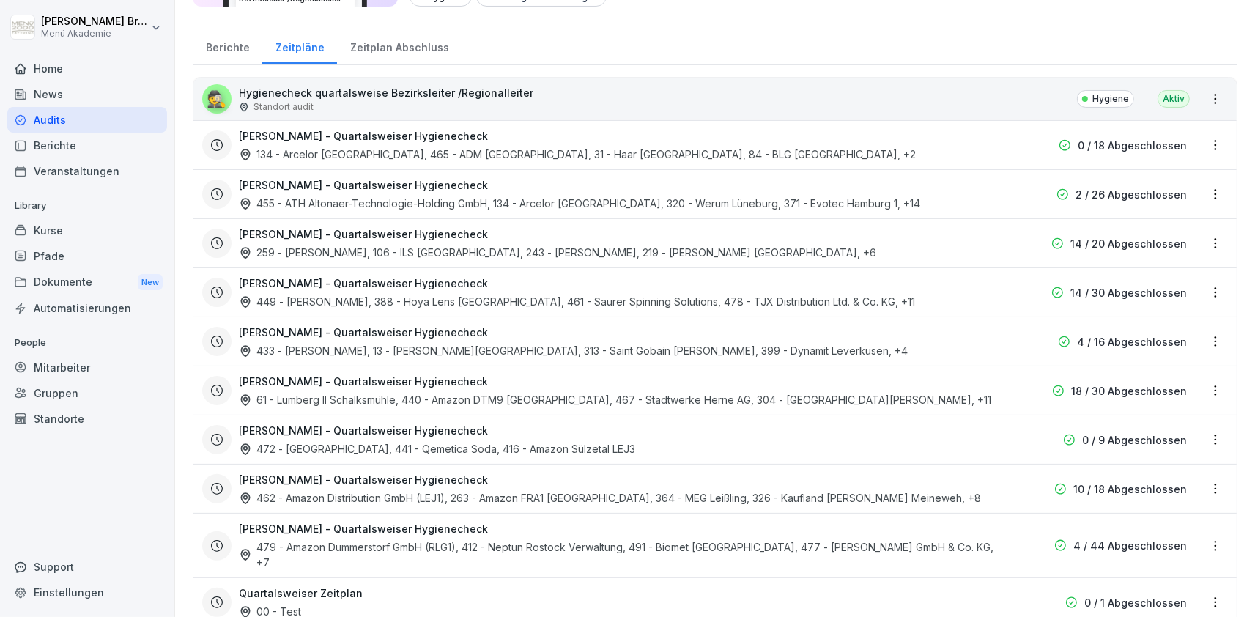
scroll to position [254, 0]
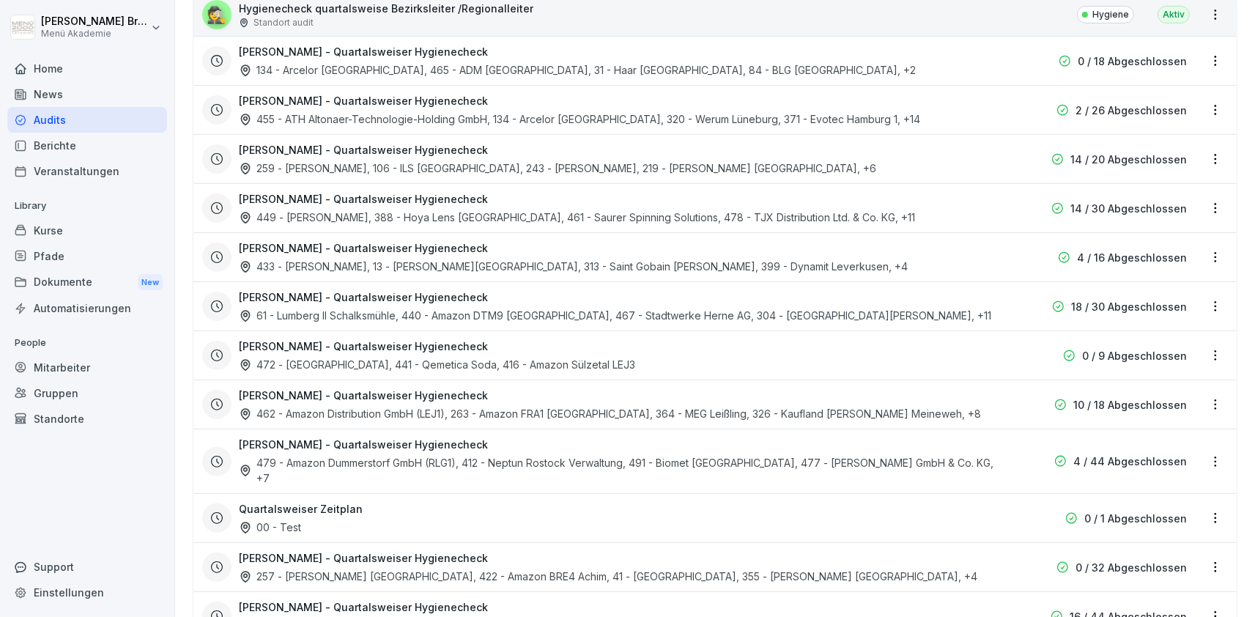
click at [1219, 357] on html "**********" at bounding box center [627, 308] width 1255 height 617
click at [950, 379] on html "**********" at bounding box center [627, 308] width 1255 height 617
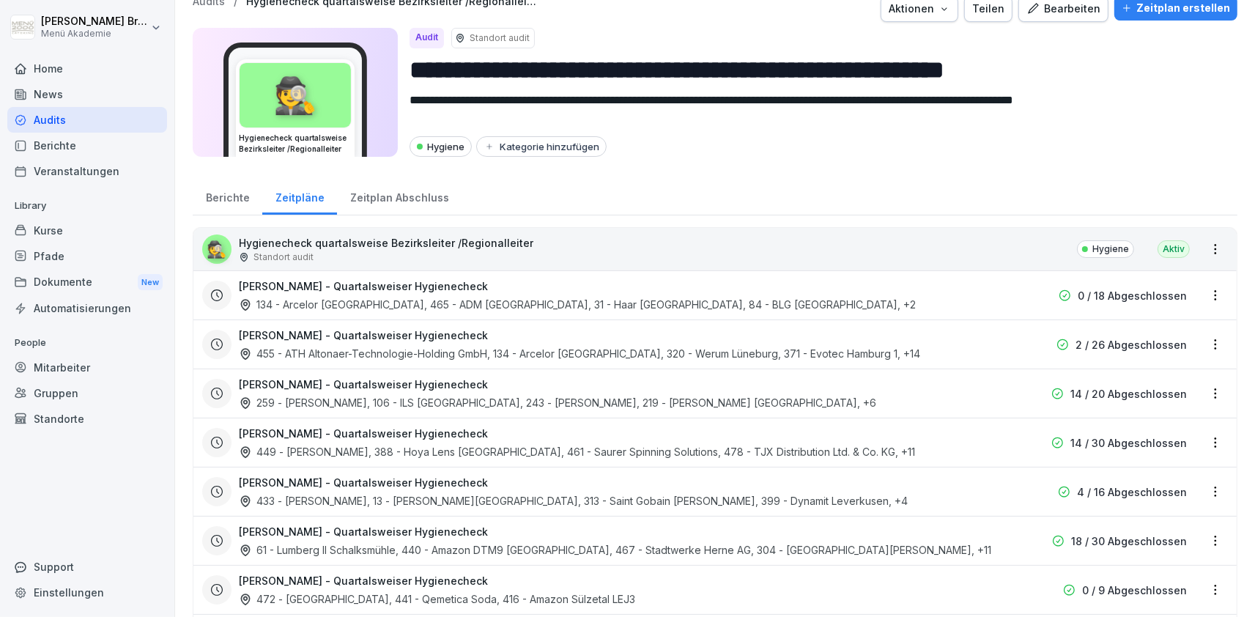
scroll to position [0, 0]
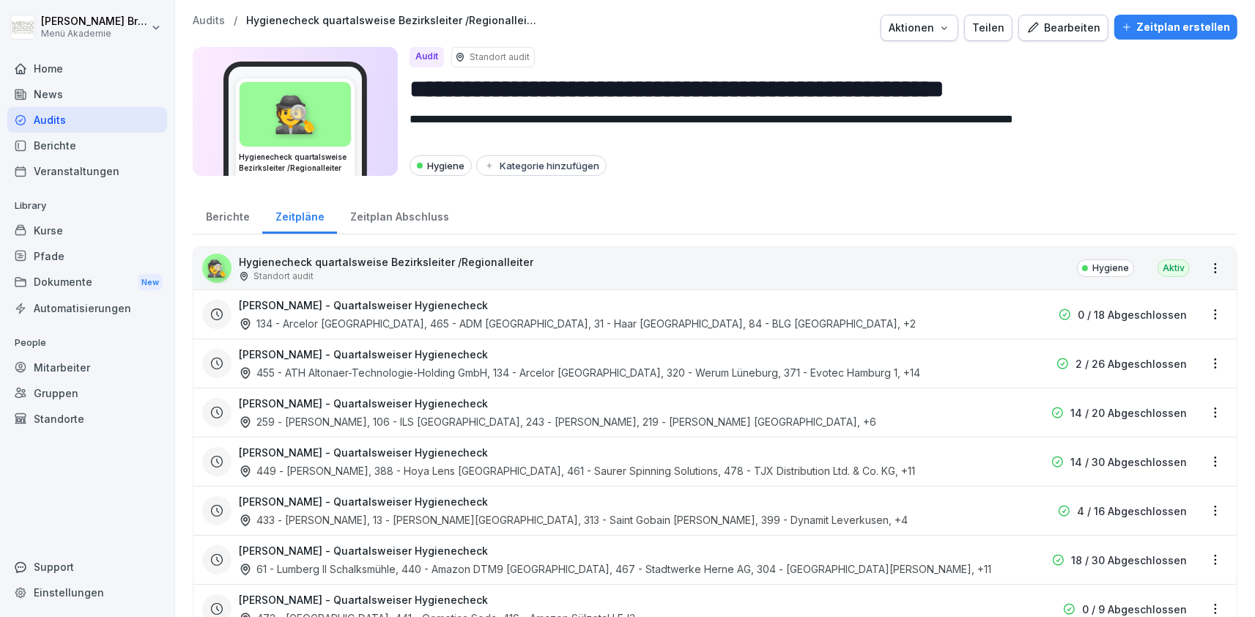
click at [106, 119] on div "Audits" at bounding box center [87, 120] width 160 height 26
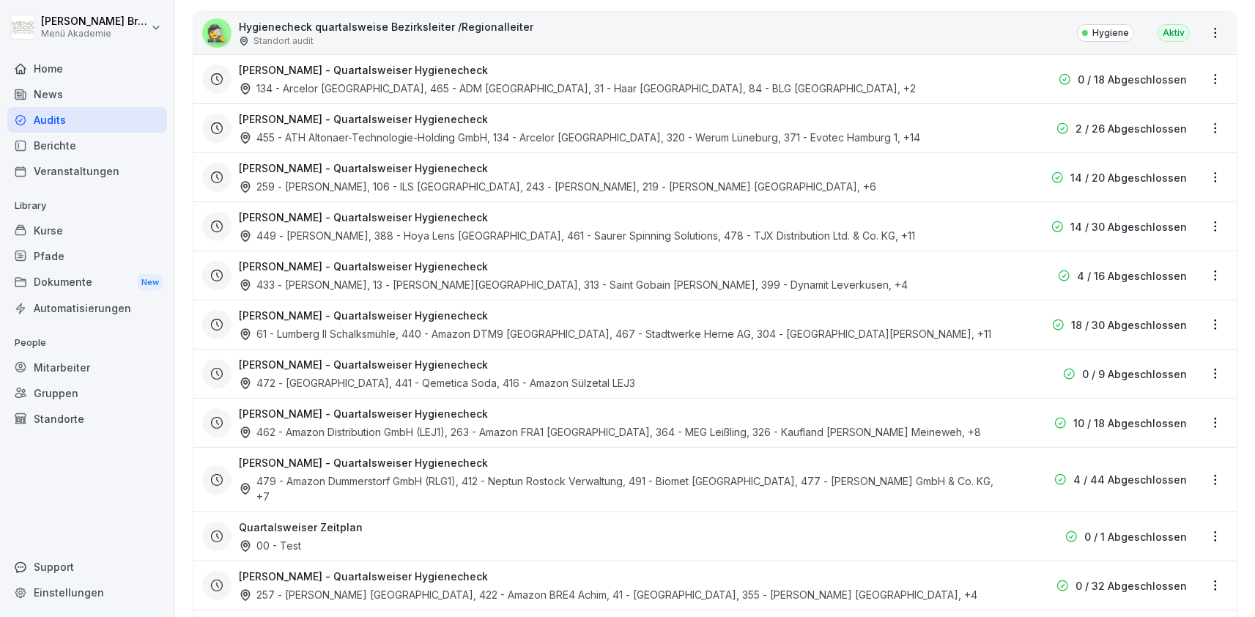
scroll to position [508, 0]
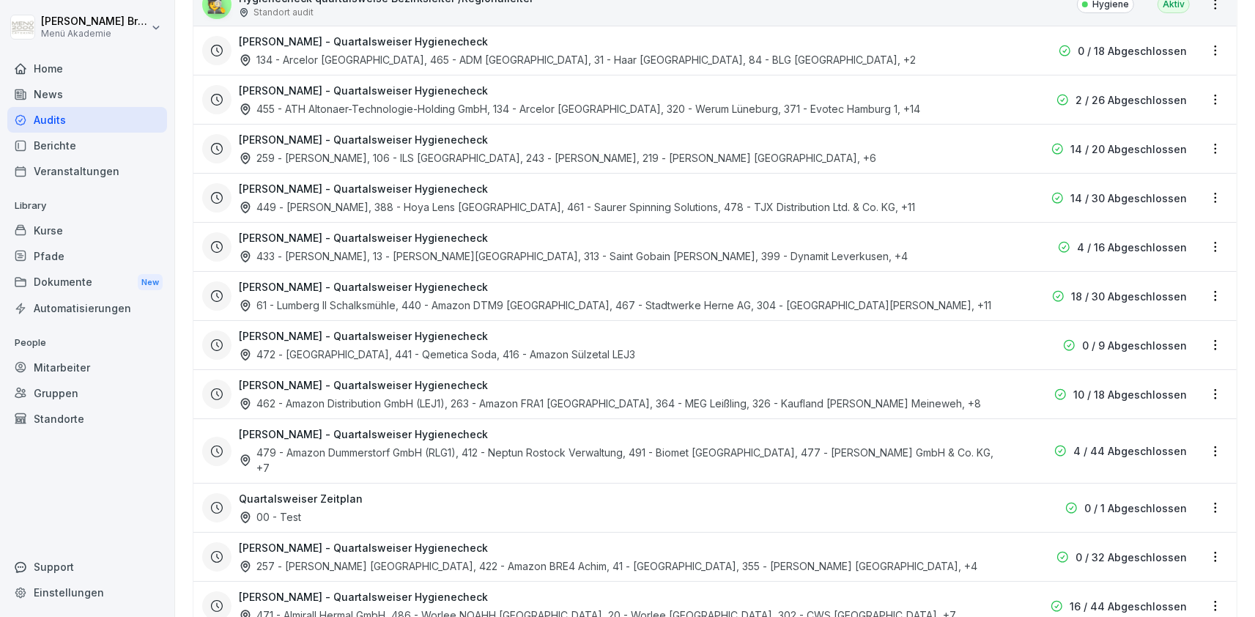
click at [1216, 392] on html "[PERSON_NAME] Menü Akademie Home News Audits Berichte Veranstaltungen Library K…" at bounding box center [627, 308] width 1255 height 617
click at [0, 0] on link "Zeitplan bearbeiten" at bounding box center [0, 0] width 0 height 0
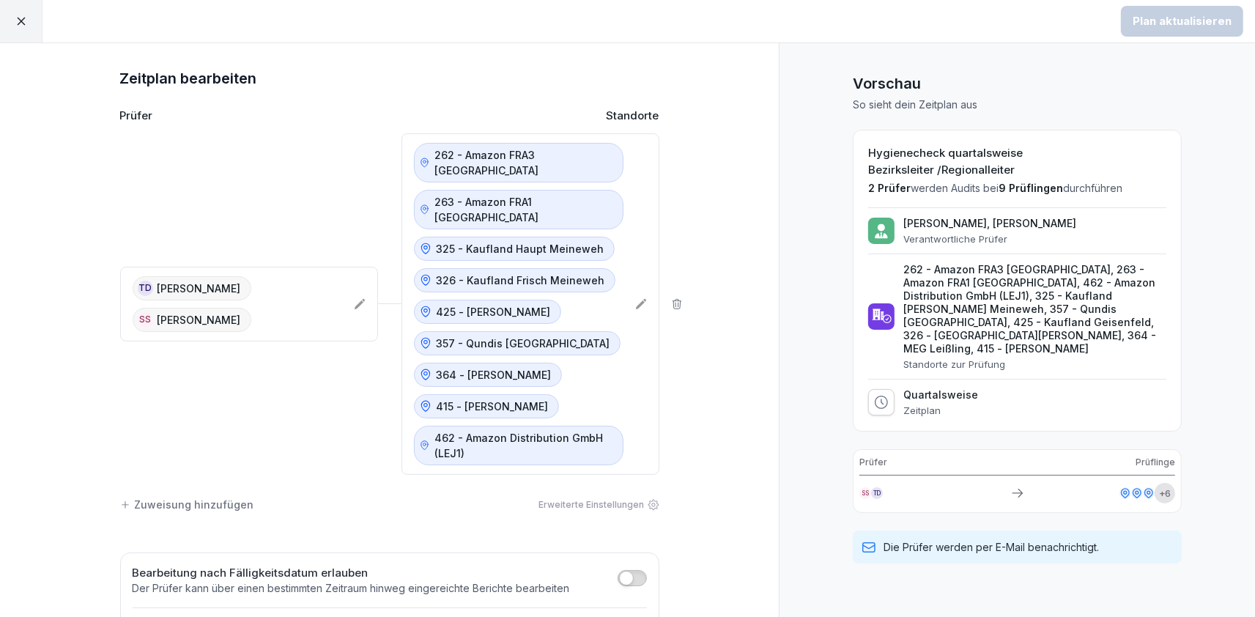
click at [349, 285] on div "TD Tobias Deiß SS Sascha Schülzke" at bounding box center [249, 304] width 258 height 75
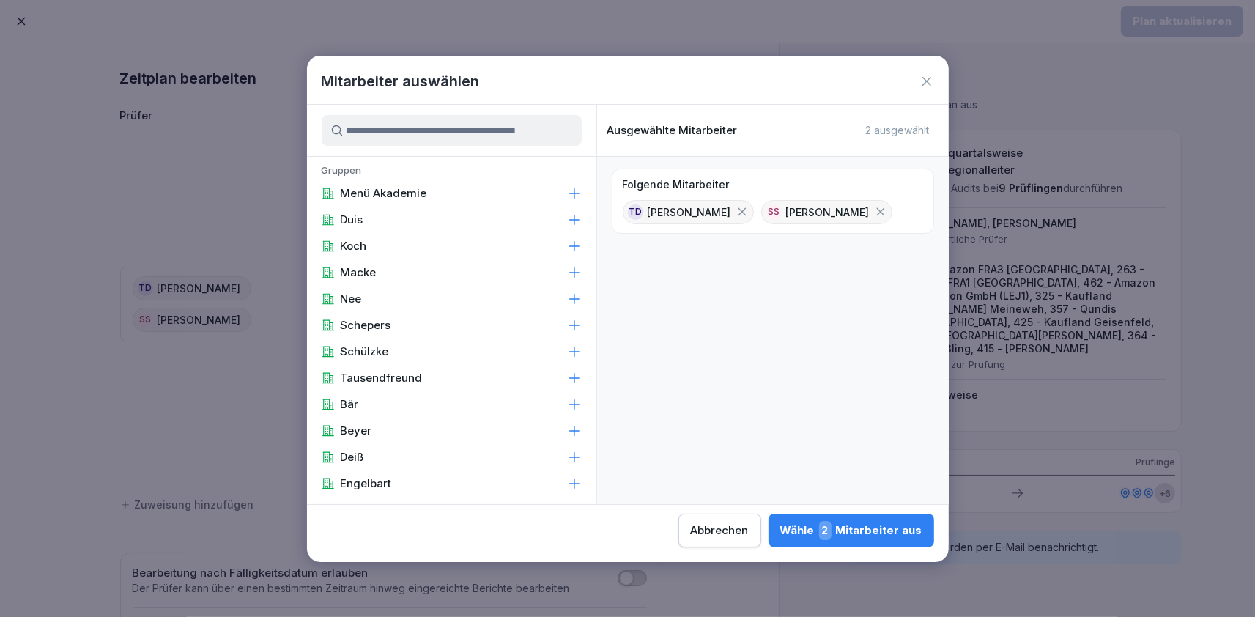
click at [478, 131] on input at bounding box center [452, 130] width 260 height 31
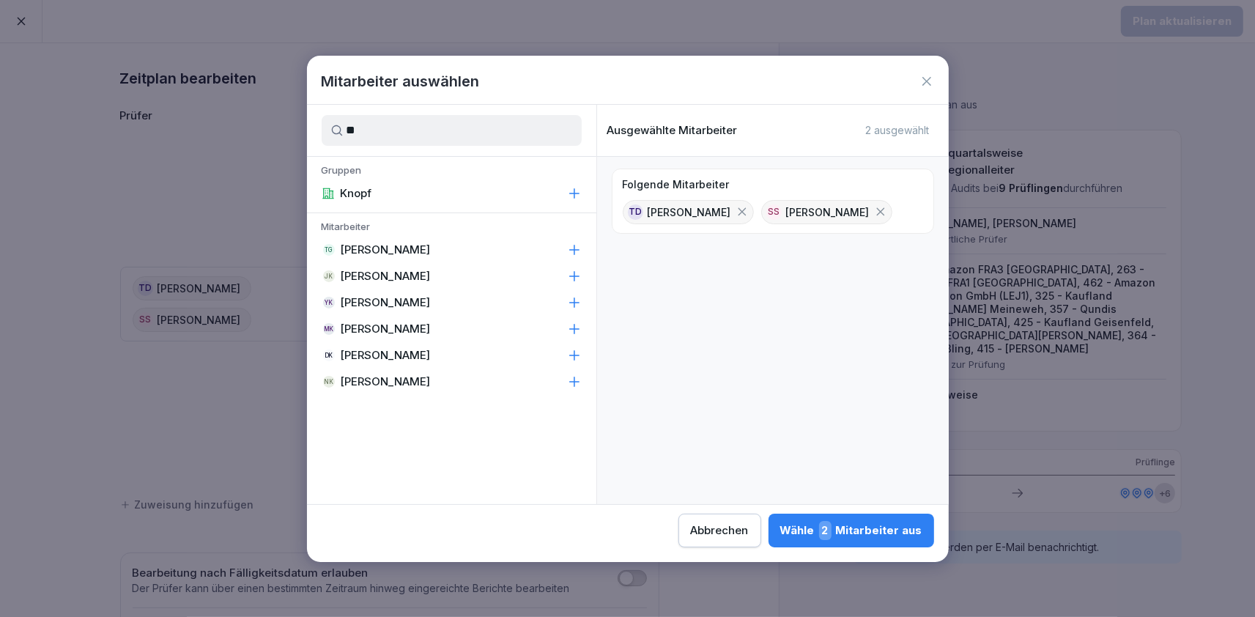
type input "**"
click at [691, 525] on div "Abbrechen" at bounding box center [720, 530] width 58 height 16
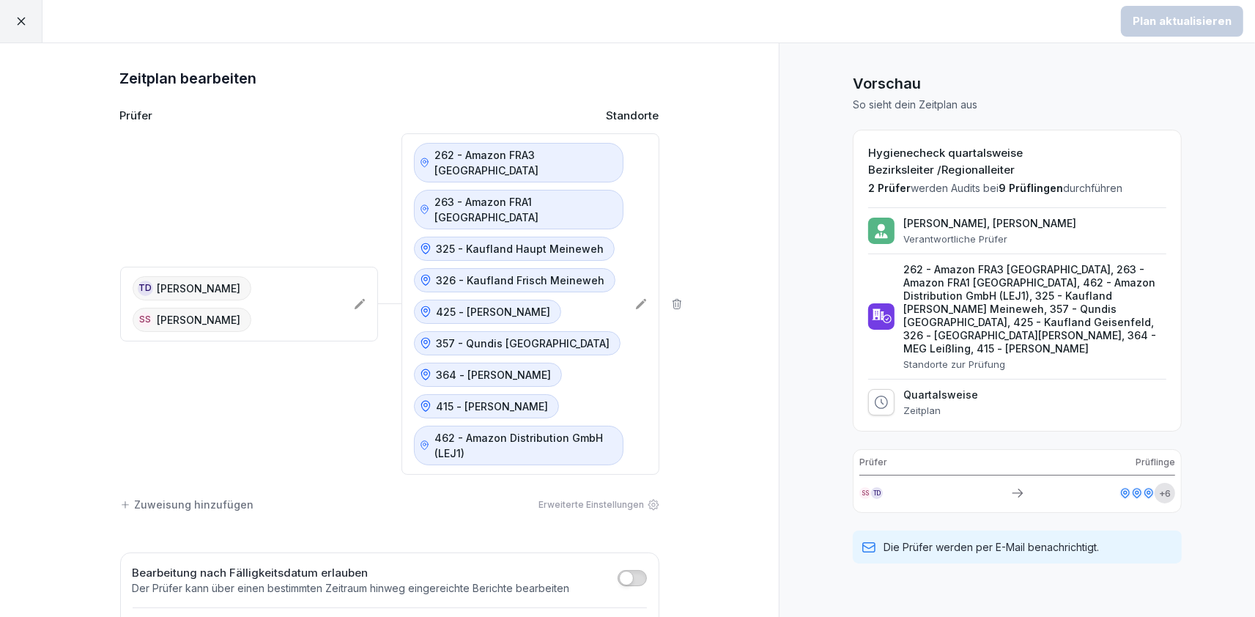
click at [27, 19] on icon at bounding box center [21, 21] width 13 height 13
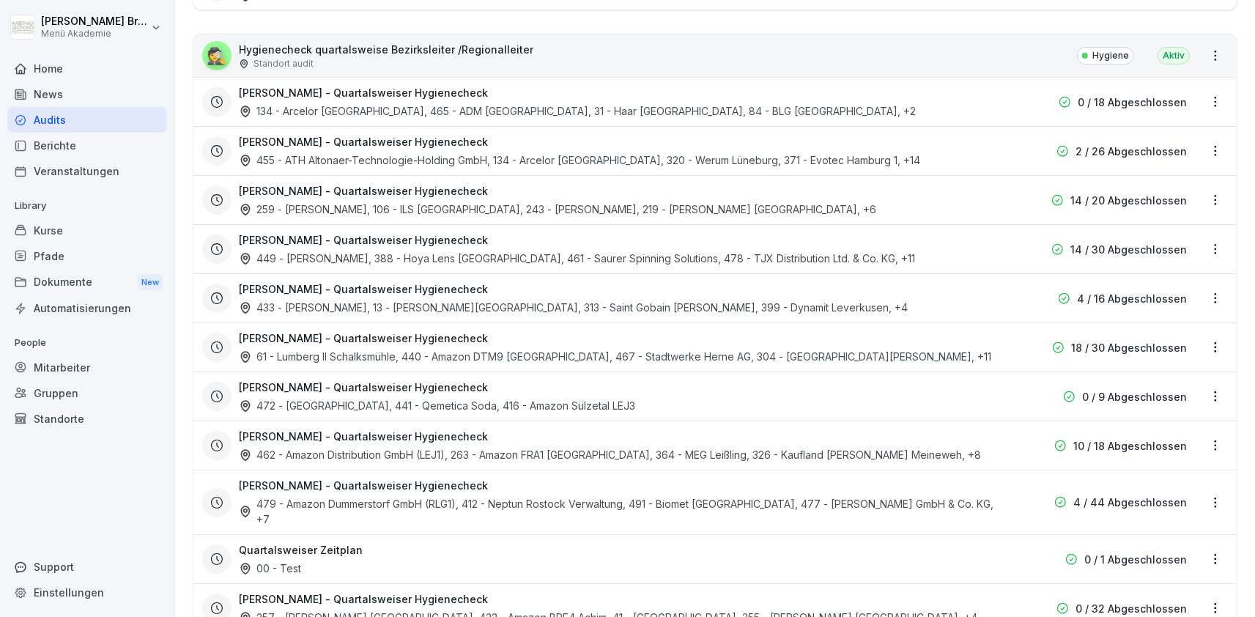
scroll to position [592, 0]
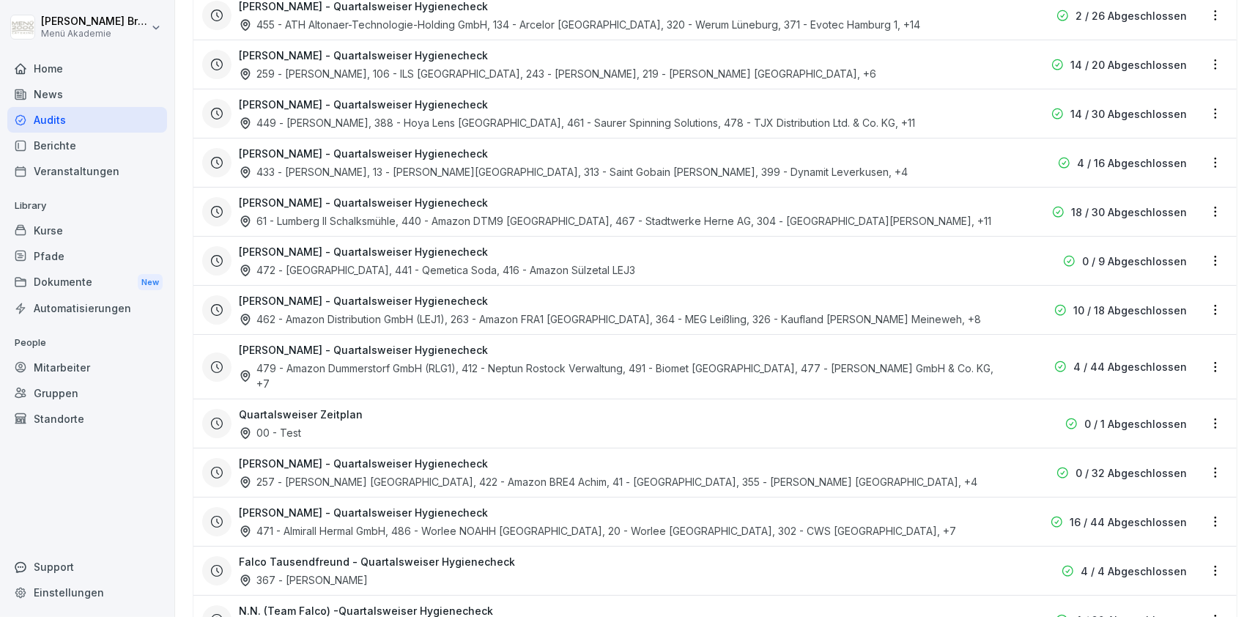
click at [381, 254] on h3 "[PERSON_NAME] - Quartalsweiser Hygienecheck" at bounding box center [363, 251] width 249 height 15
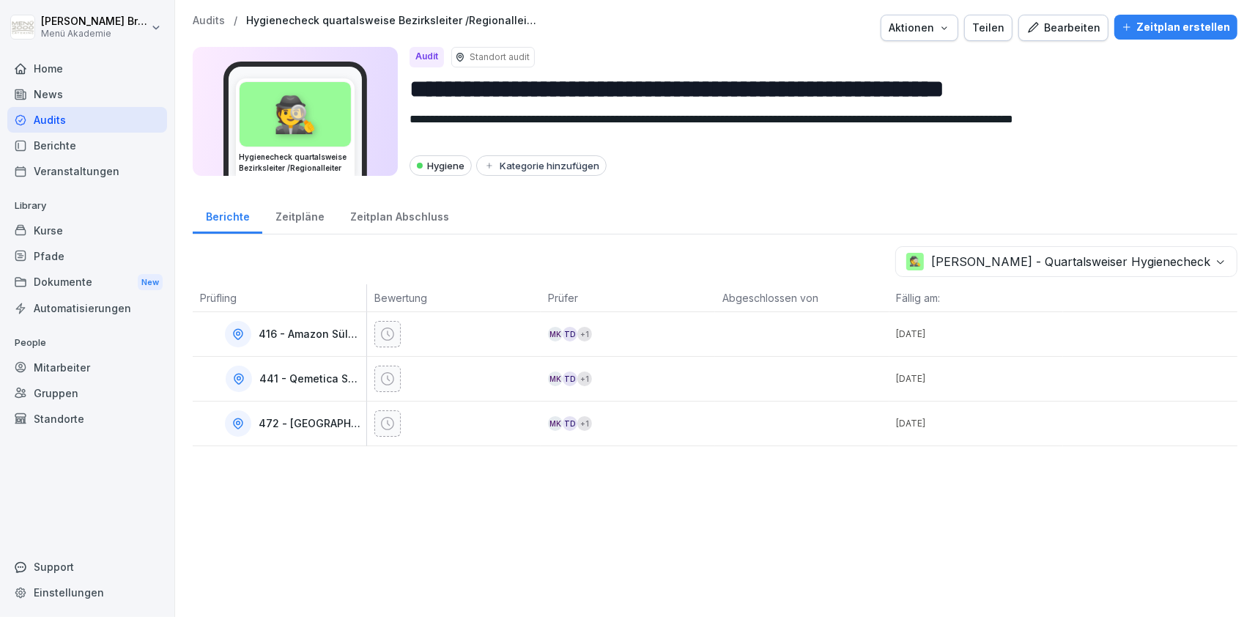
click at [69, 373] on div "Mitarbeiter" at bounding box center [87, 368] width 160 height 26
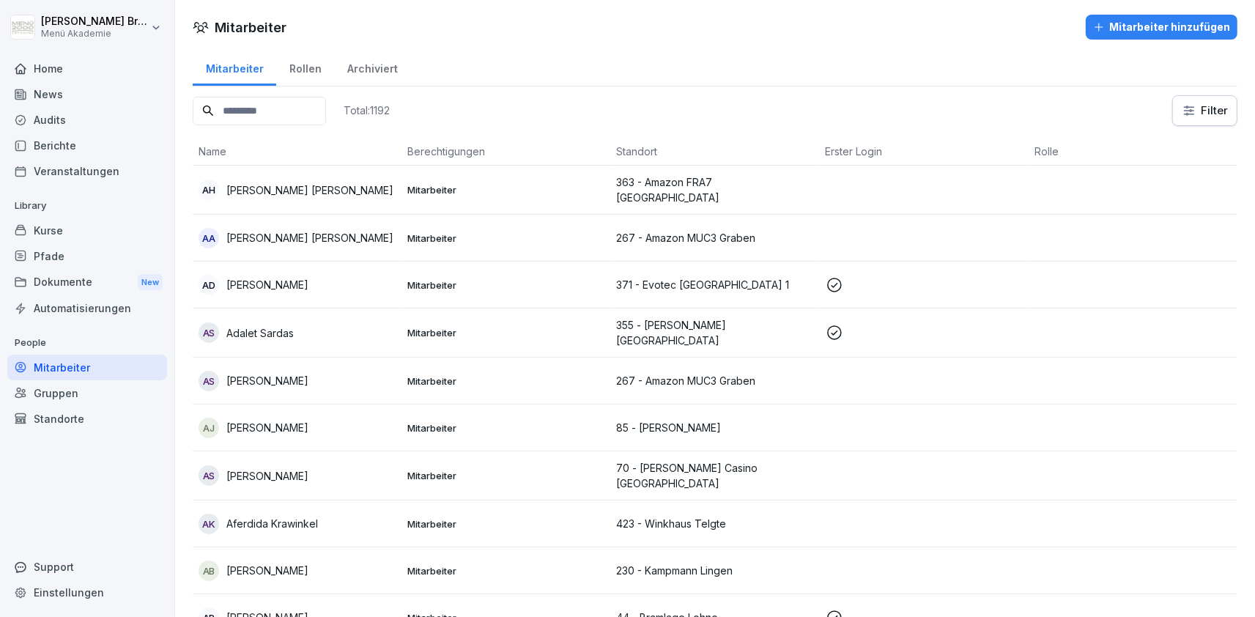
click at [69, 389] on div "Gruppen" at bounding box center [87, 393] width 160 height 26
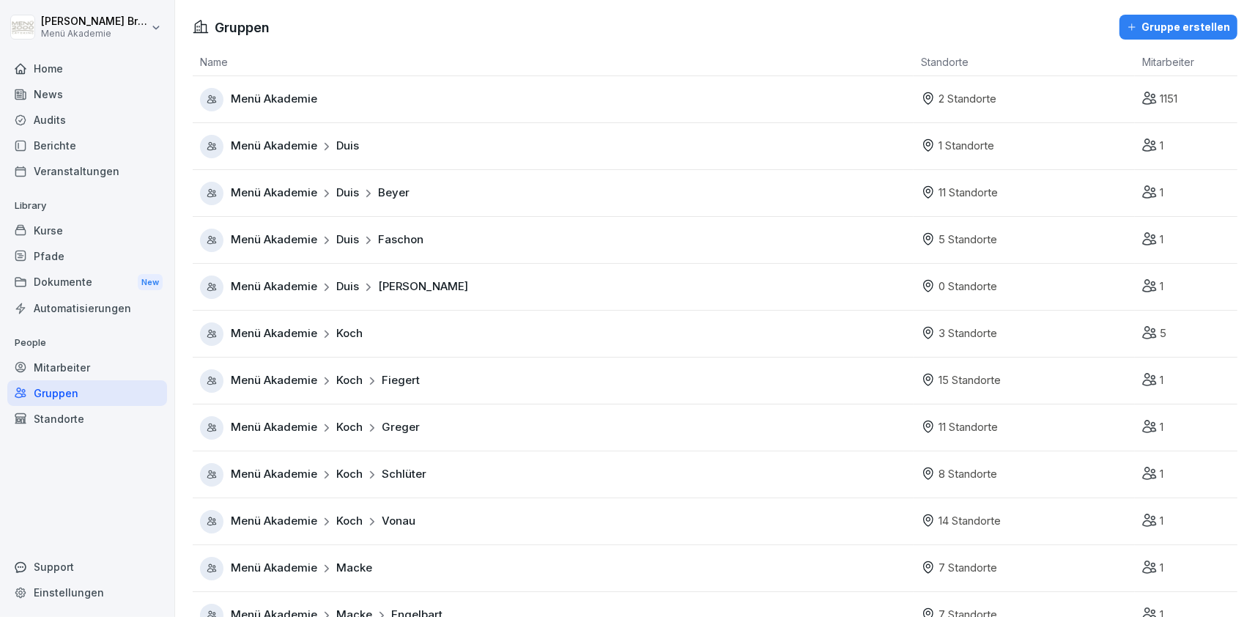
click at [56, 122] on div "Audits" at bounding box center [87, 120] width 160 height 26
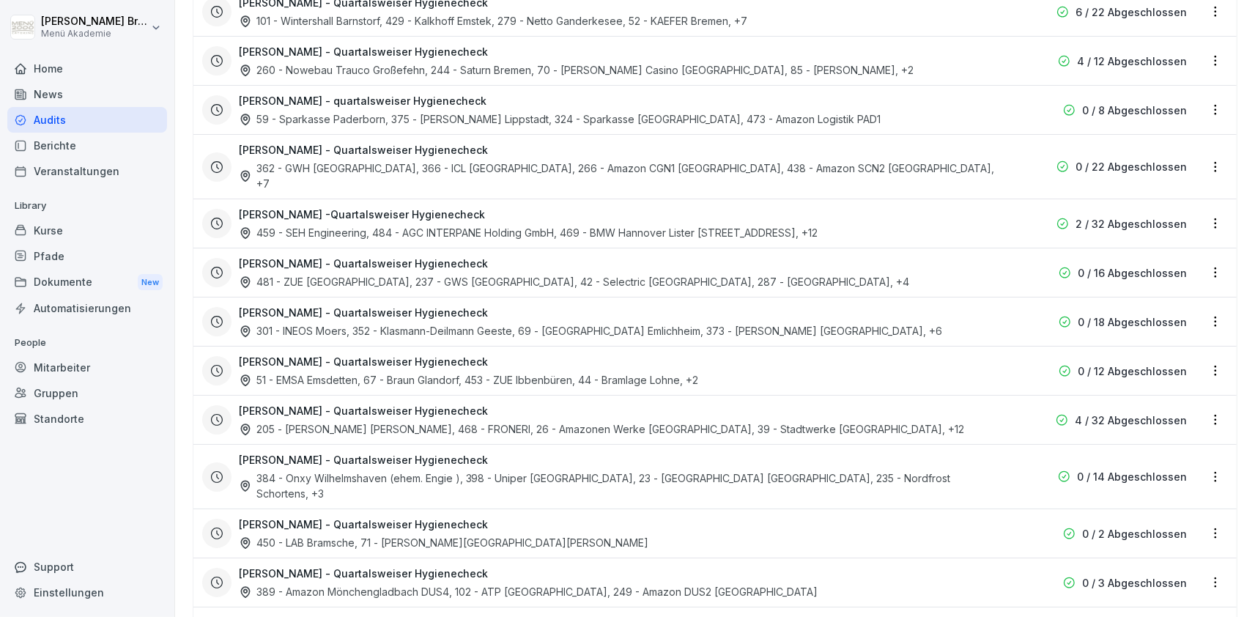
scroll to position [1354, 0]
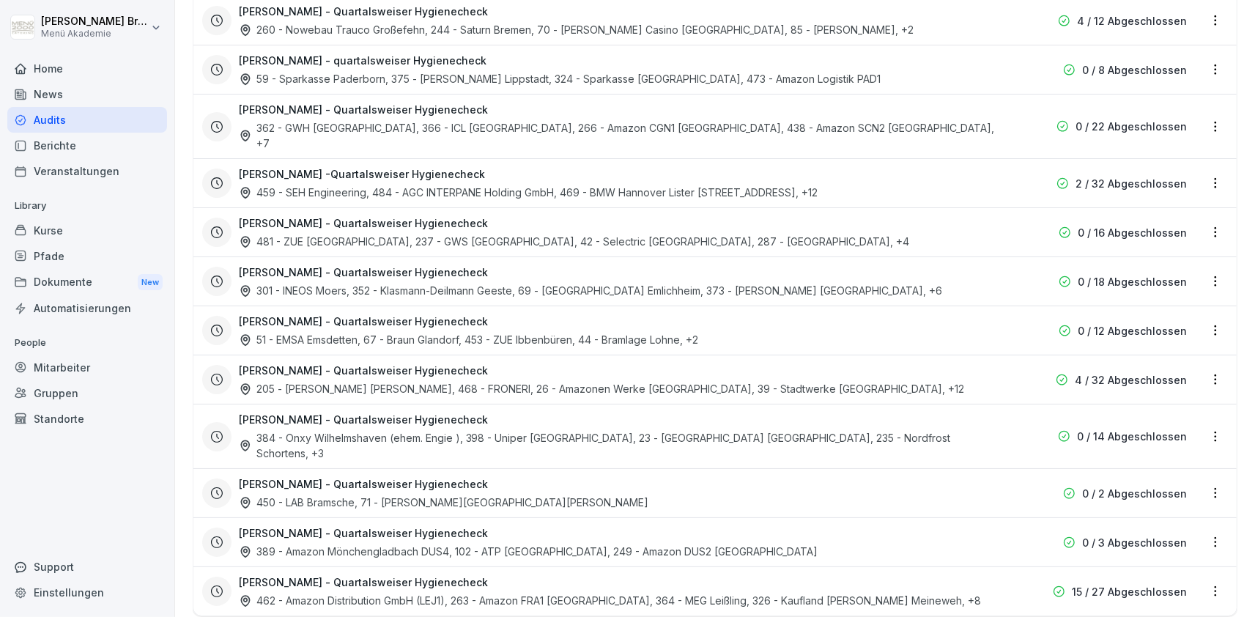
click at [1218, 529] on html "[PERSON_NAME] Menü Akademie Home News Audits Berichte Veranstaltungen Library K…" at bounding box center [627, 308] width 1255 height 617
click at [0, 0] on link "Zeitplan bearbeiten" at bounding box center [0, 0] width 0 height 0
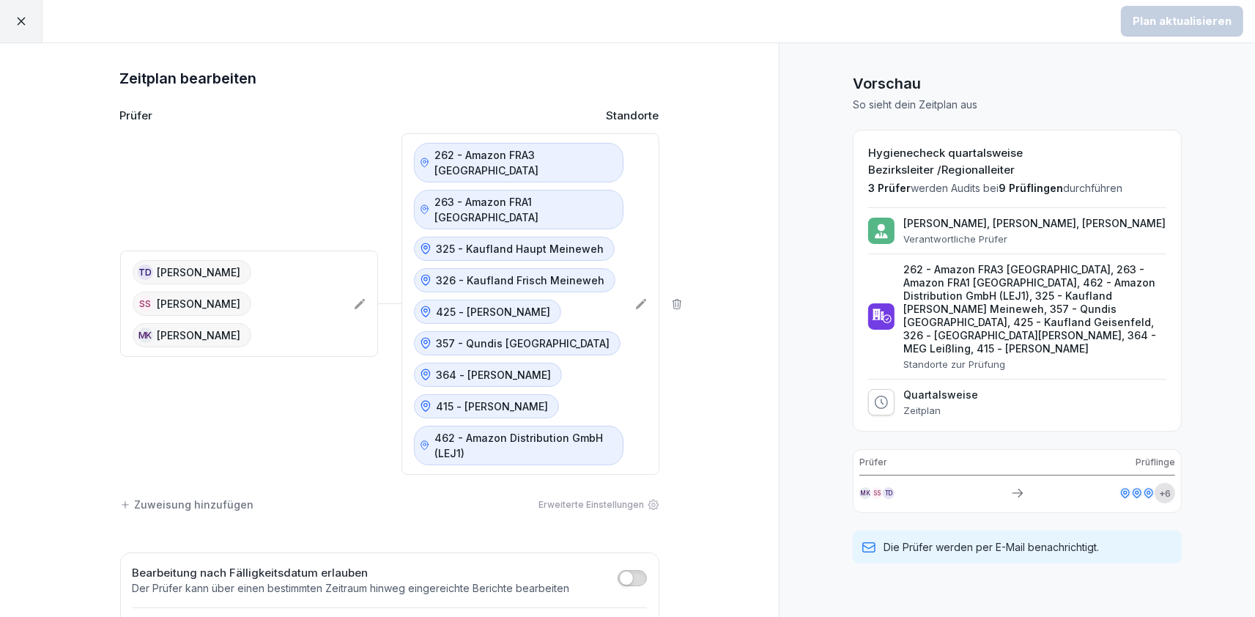
click at [10, 26] on div at bounding box center [21, 21] width 42 height 42
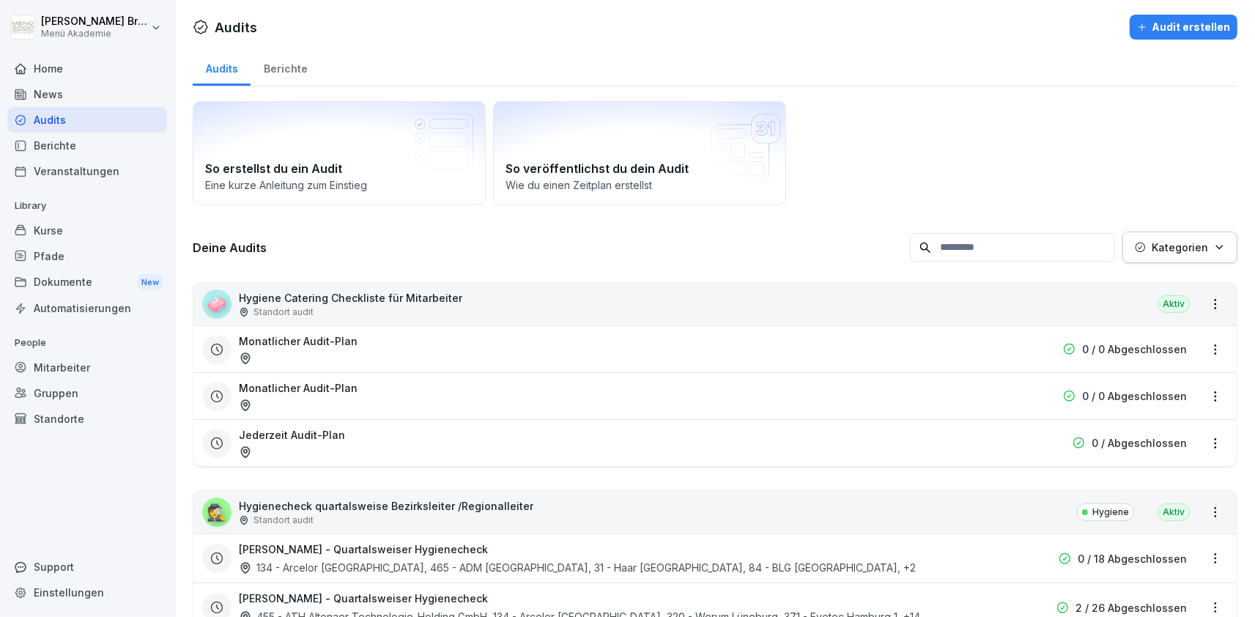
click at [14, 63] on div "Home" at bounding box center [87, 69] width 160 height 26
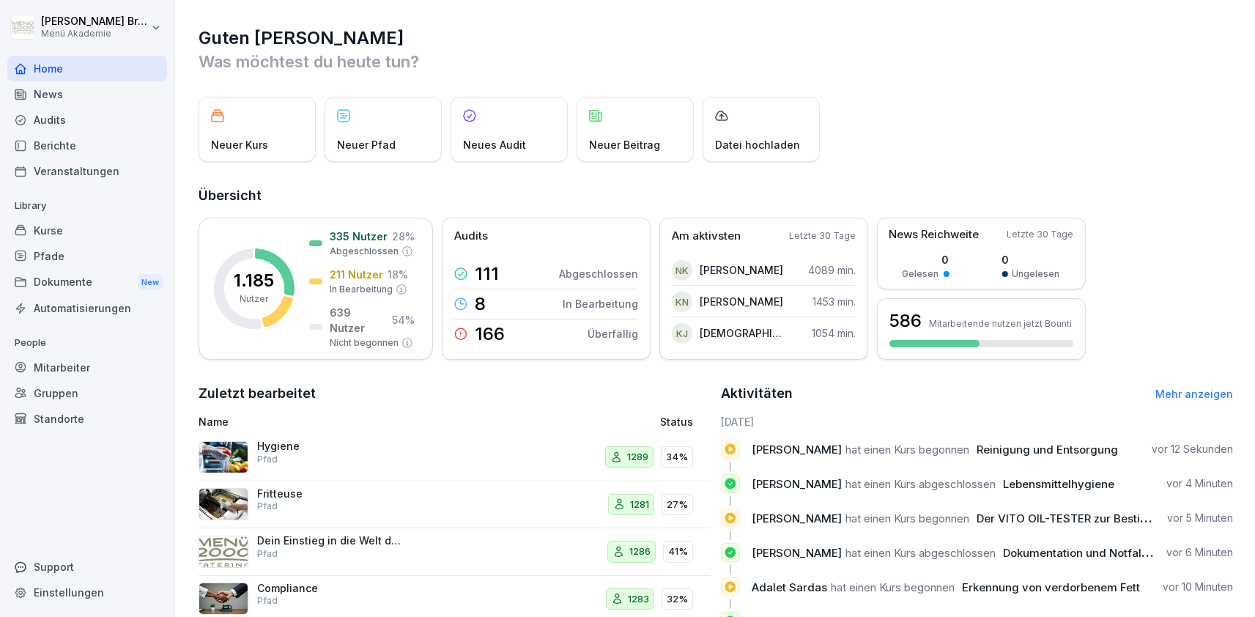
click at [105, 367] on div "Mitarbeiter" at bounding box center [87, 368] width 160 height 26
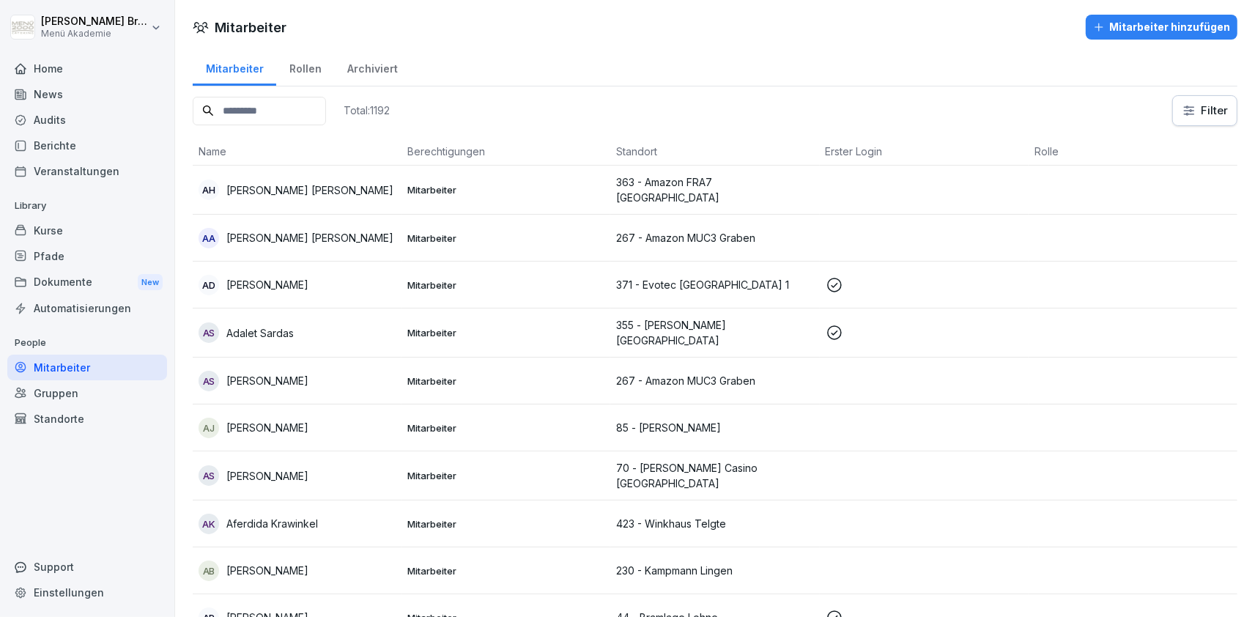
click at [326, 111] on input at bounding box center [259, 111] width 133 height 29
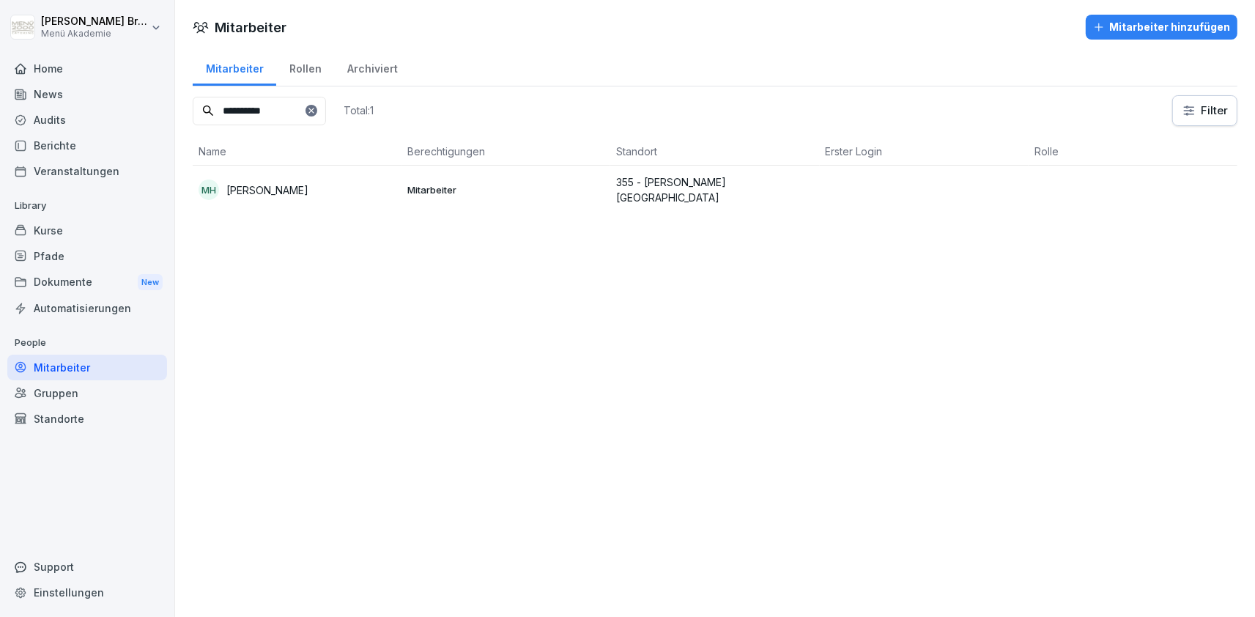
type input "**********"
click at [276, 183] on p "[PERSON_NAME]" at bounding box center [267, 189] width 82 height 15
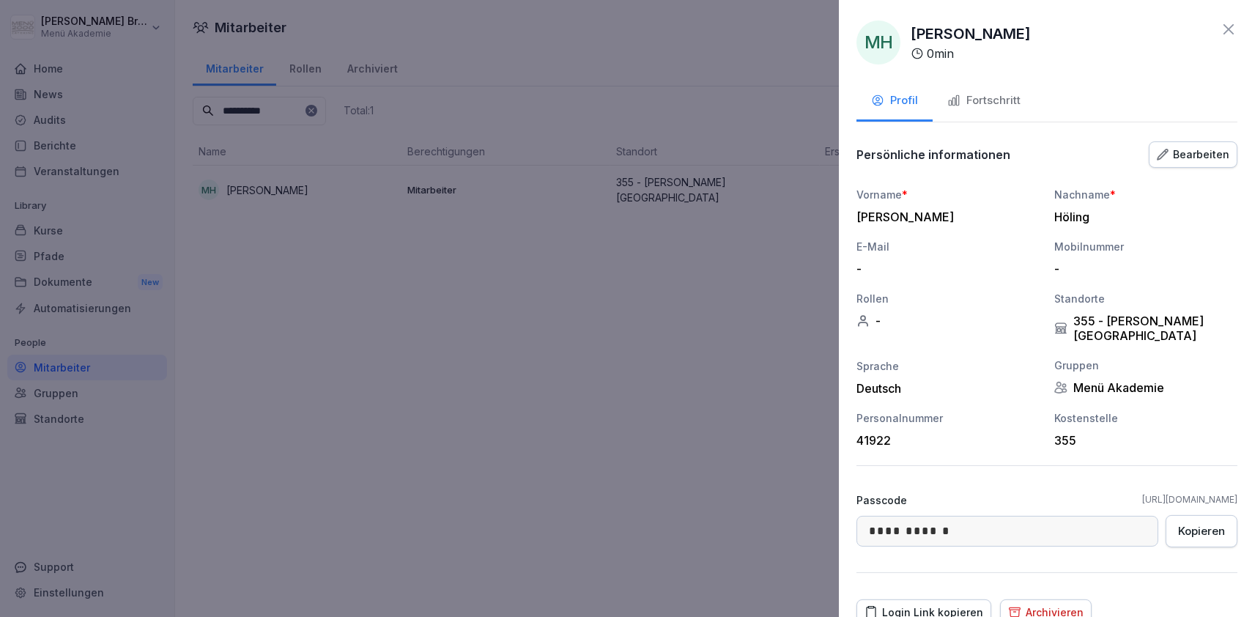
click at [1050, 604] on div "Archivieren" at bounding box center [1045, 612] width 75 height 16
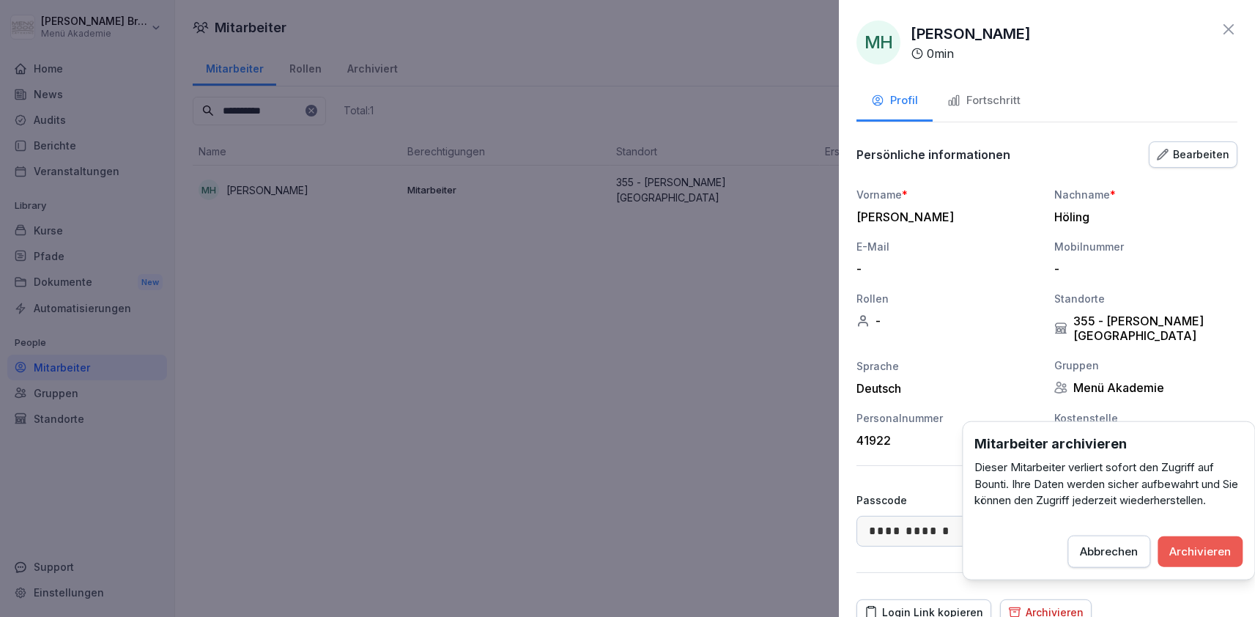
click at [1183, 541] on button "Archivieren" at bounding box center [1200, 551] width 85 height 31
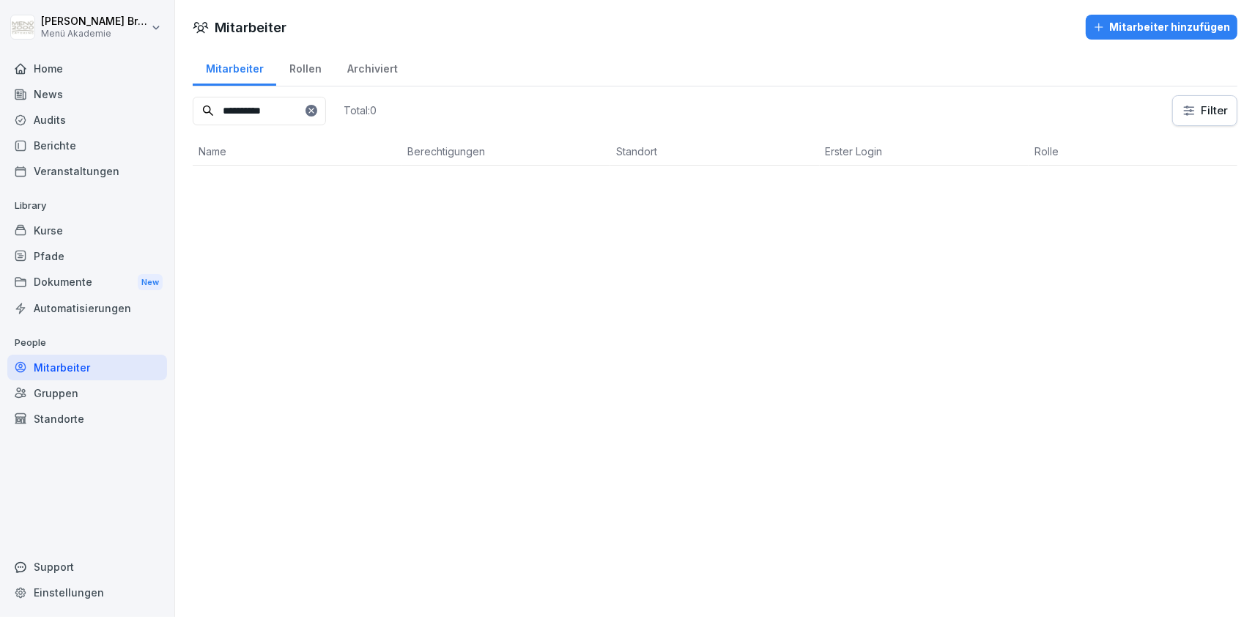
click at [59, 413] on div "Standorte" at bounding box center [87, 419] width 160 height 26
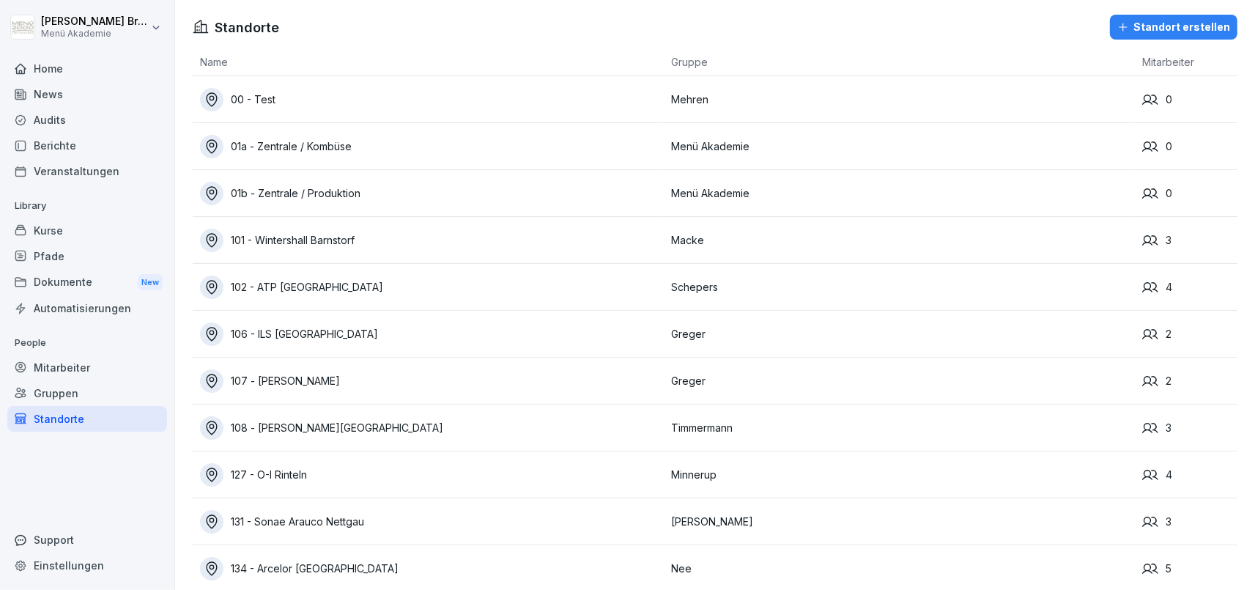
scroll to position [1164, 0]
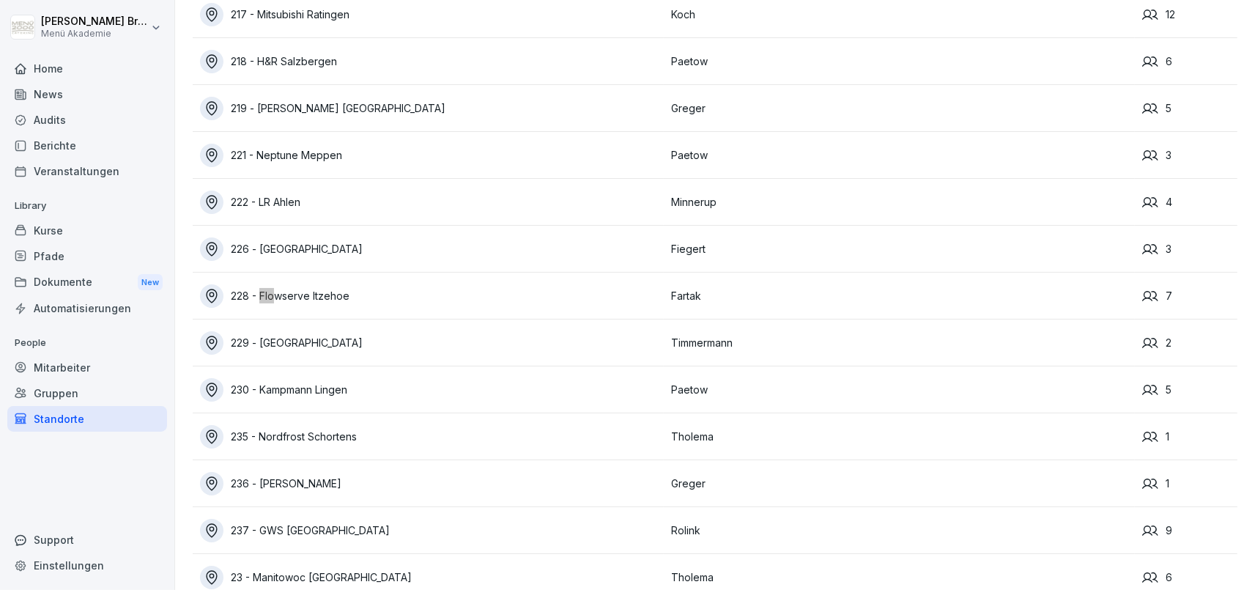
click at [340, 295] on div "228 - Flowserve Itzehoe" at bounding box center [432, 295] width 464 height 23
